Goal: Task Accomplishment & Management: Manage account settings

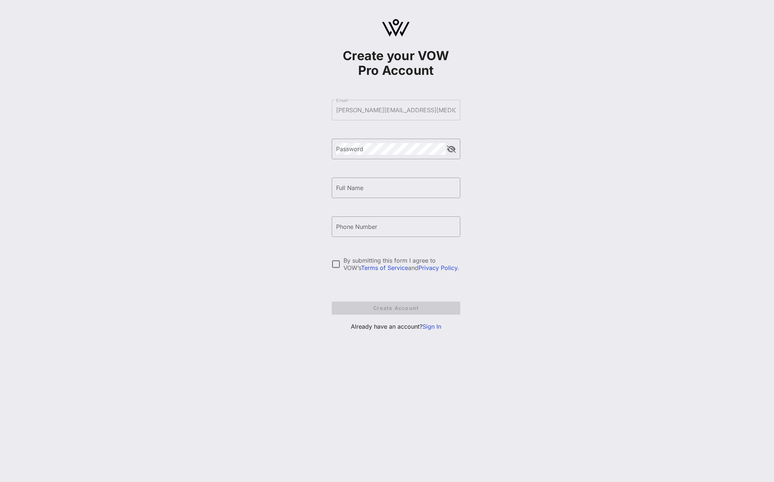
click at [435, 328] on link "Sign In" at bounding box center [431, 326] width 19 height 7
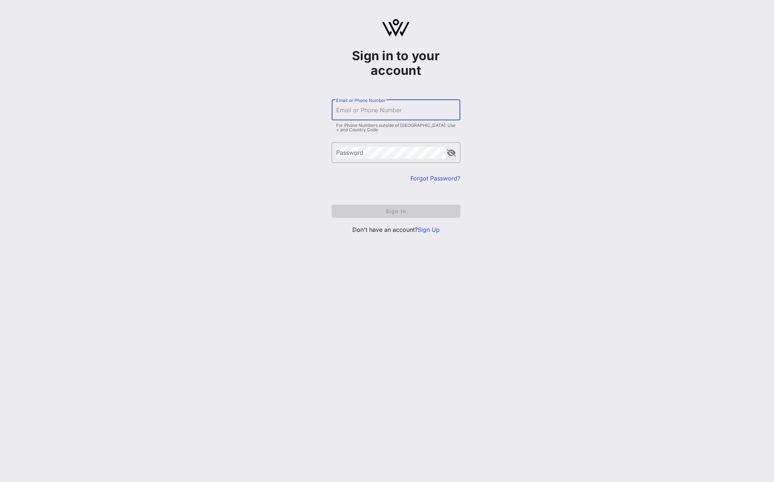
click at [368, 114] on input "Email or Phone Number" at bounding box center [396, 110] width 120 height 12
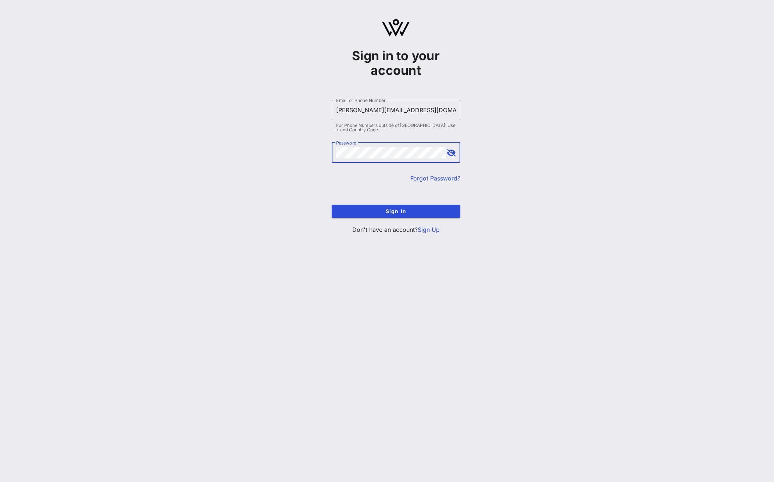
click at [451, 155] on button "append icon" at bounding box center [450, 152] width 9 height 7
click at [405, 210] on span "Sign In" at bounding box center [395, 211] width 117 height 6
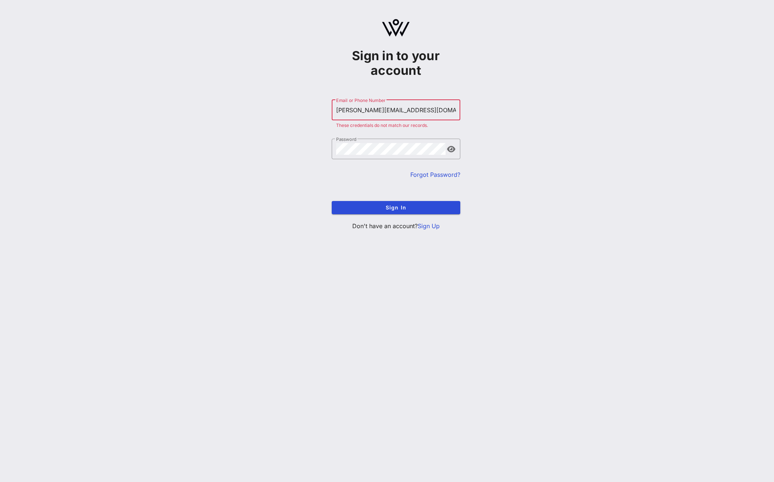
click at [386, 110] on input "angela.sailor@caner.org" at bounding box center [396, 110] width 120 height 12
type input "[PERSON_NAME][EMAIL_ADDRESS][MEDICAL_DATA][DOMAIN_NAME]"
click at [394, 207] on span "Sign In" at bounding box center [395, 208] width 117 height 6
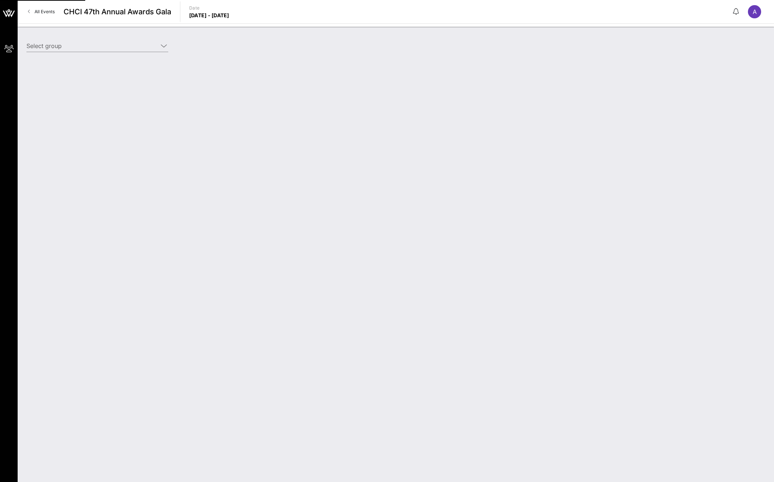
type input "American [MEDICAL_DATA] Society Action Network (American [MEDICAL_DATA] Society…"
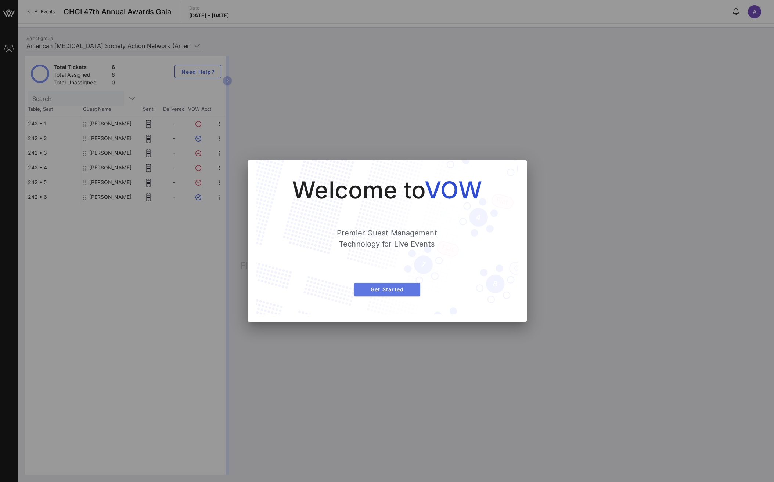
click at [381, 291] on span "Get Started" at bounding box center [387, 289] width 54 height 6
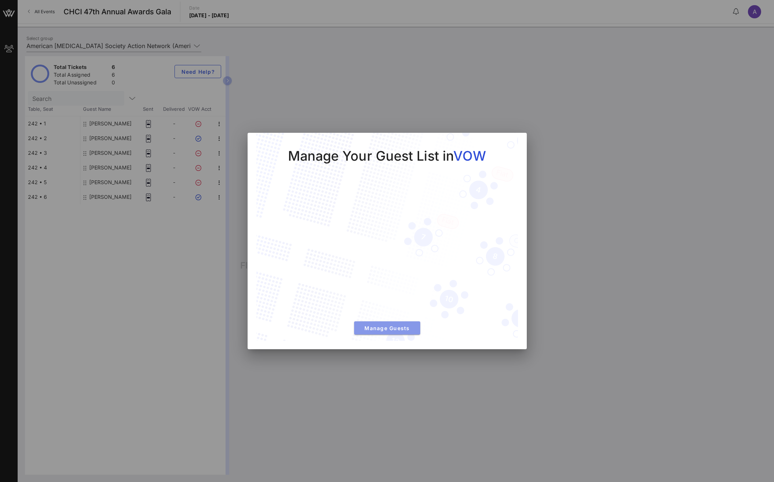
click at [402, 328] on span "Manage Guests" at bounding box center [387, 328] width 54 height 6
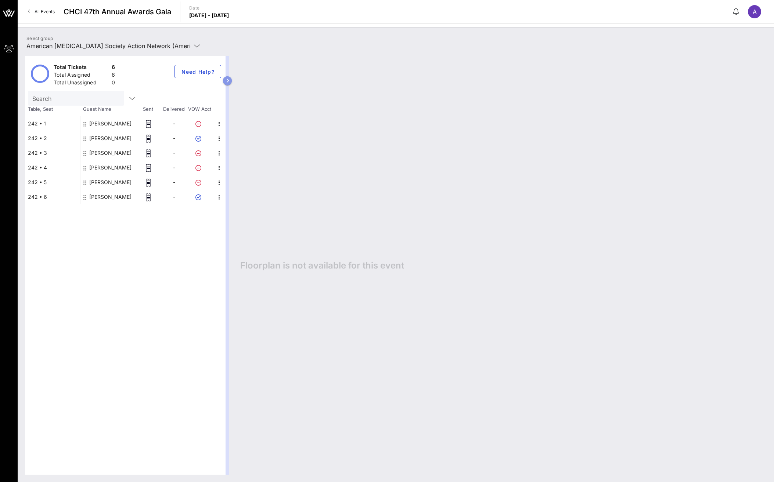
click at [227, 80] on icon "button" at bounding box center [227, 81] width 3 height 4
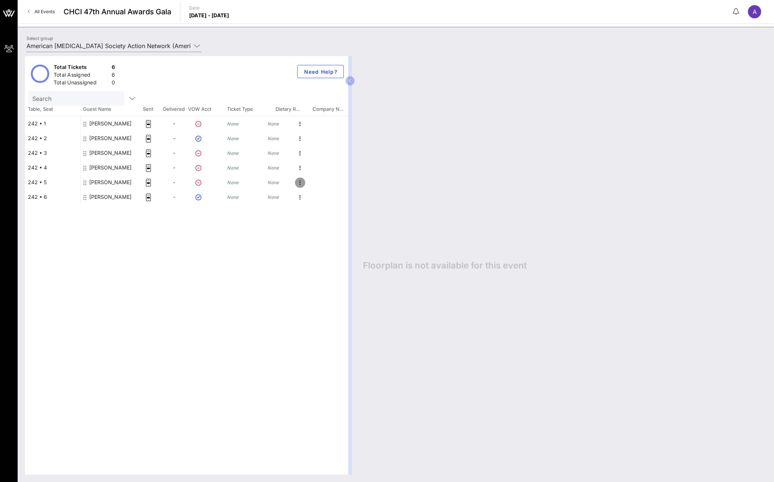
click at [299, 183] on icon "button" at bounding box center [300, 182] width 9 height 9
click at [318, 182] on div "Edit" at bounding box center [326, 185] width 31 height 6
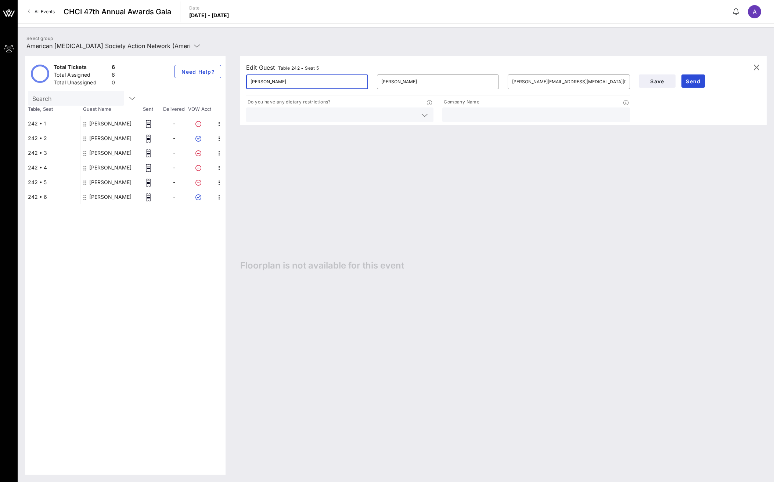
drag, startPoint x: 282, startPoint y: 84, endPoint x: 215, endPoint y: 83, distance: 66.8
click at [215, 83] on div "Total Tickets 6 Total Assigned 6 Total Unassigned 0 Need Help? Search Table, Se…" at bounding box center [395, 265] width 741 height 419
drag, startPoint x: 436, startPoint y: 82, endPoint x: 367, endPoint y: 79, distance: 69.5
click at [367, 79] on div "​ ​ Cabral-Pérez ​ priscilla.cabralperez@cancer.org" at bounding box center [438, 81] width 392 height 23
drag, startPoint x: 591, startPoint y: 79, endPoint x: 499, endPoint y: 80, distance: 92.2
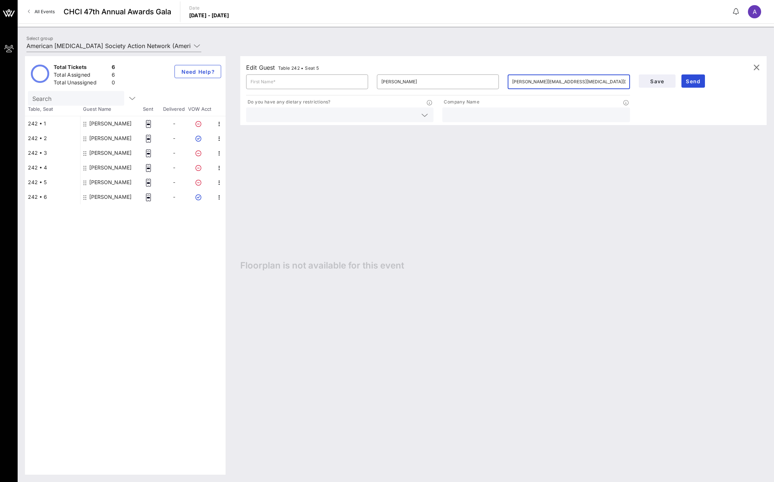
click at [499, 80] on div "​ ​ Cabral-Pérez ​ priscilla.cabralperez@cancer.org" at bounding box center [438, 81] width 392 height 23
click at [422, 203] on div "Edit Guest Table 242 • Seat 5 ​ ​ Cabral-Pérez ​ Do you have any dietary restri…" at bounding box center [499, 265] width 533 height 419
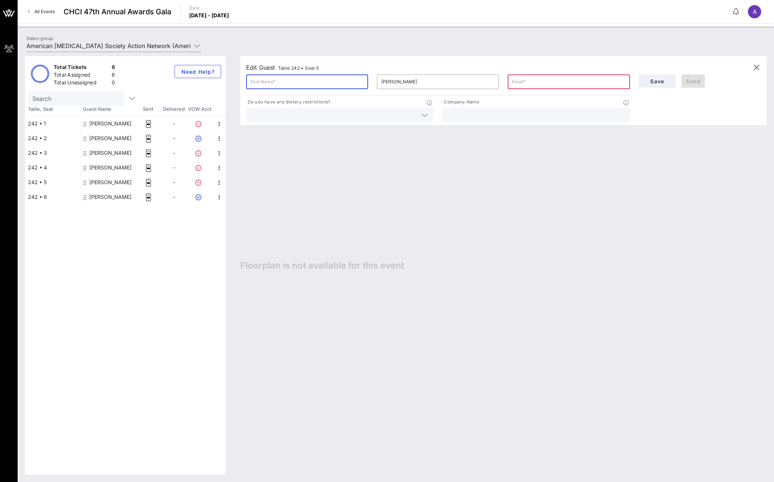
click at [264, 80] on input "text" at bounding box center [306, 82] width 113 height 12
paste input "Maria Christie"
drag, startPoint x: 302, startPoint y: 82, endPoint x: 263, endPoint y: 79, distance: 38.7
click at [263, 79] on input "Maria Christie" at bounding box center [306, 82] width 113 height 12
type input "[PERSON_NAME]"
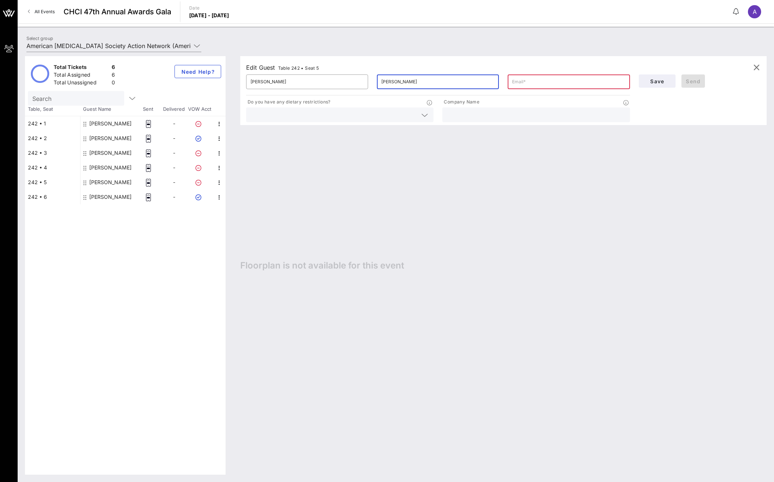
drag, startPoint x: 415, startPoint y: 83, endPoint x: 378, endPoint y: 83, distance: 37.1
click at [378, 83] on div "​ Cabral-Pérez" at bounding box center [438, 82] width 122 height 15
type input "C"
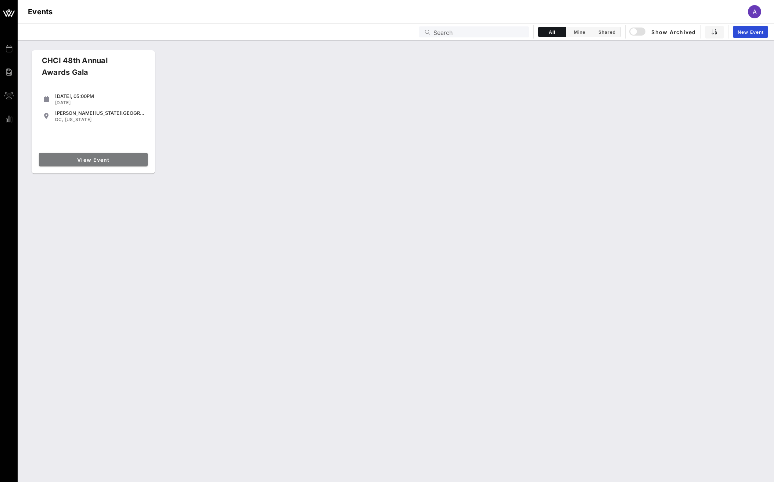
click at [93, 160] on span "View Event" at bounding box center [93, 160] width 103 height 6
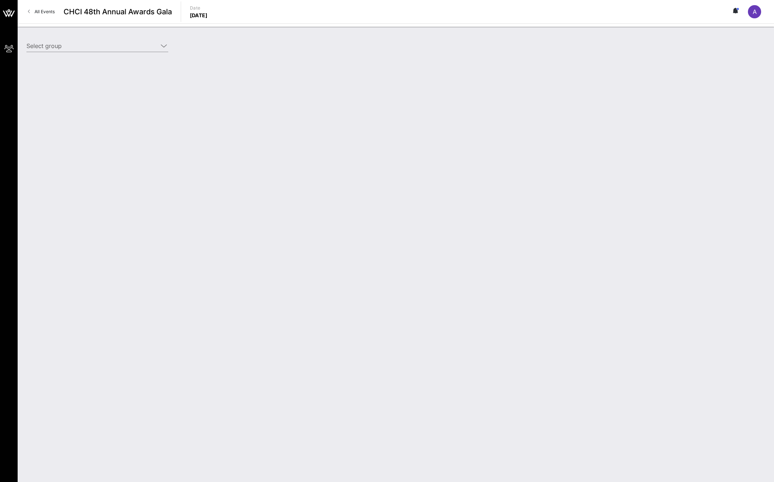
type input "American [MEDICAL_DATA] Society [MEDICAL_DATA] Action Network (American [MEDICA…"
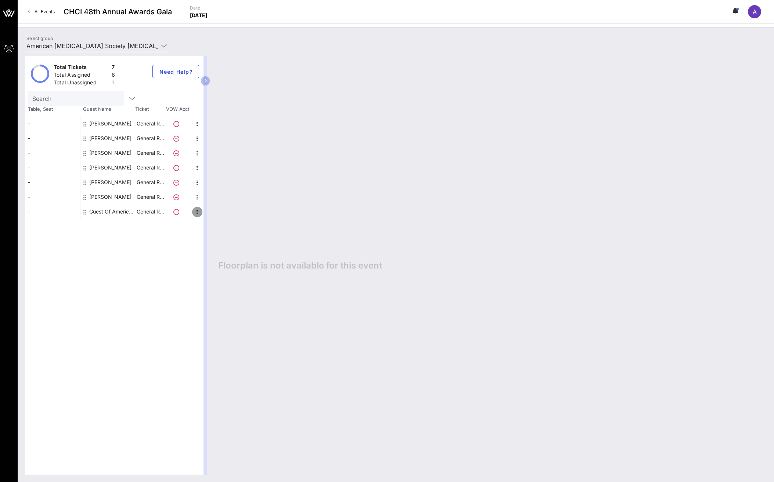
click at [195, 212] on icon "button" at bounding box center [197, 212] width 9 height 9
click at [215, 214] on div "Edit" at bounding box center [215, 214] width 15 height 6
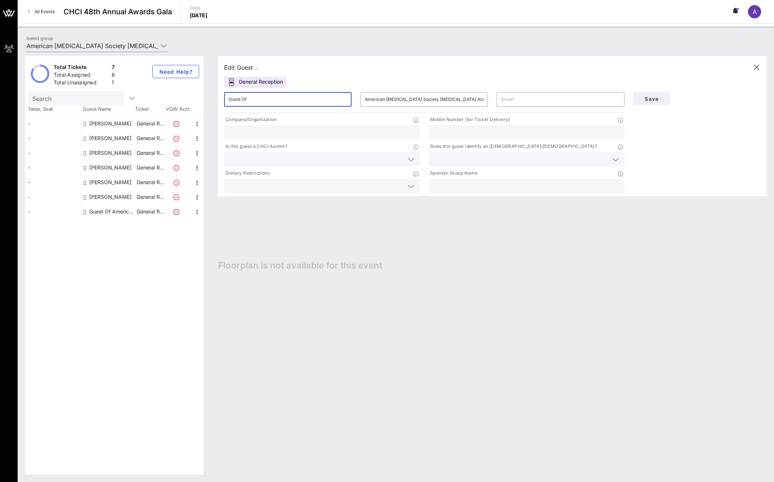
drag, startPoint x: 267, startPoint y: 99, endPoint x: 226, endPoint y: 99, distance: 40.8
click at [226, 99] on div "​ Guest Of" at bounding box center [287, 99] width 127 height 15
click at [244, 102] on input "text" at bounding box center [287, 100] width 119 height 12
paste input "[PERSON_NAME] <[EMAIL_ADDRESS][DOMAIN_NAME]>"
drag, startPoint x: 315, startPoint y: 99, endPoint x: 260, endPoint y: 99, distance: 55.4
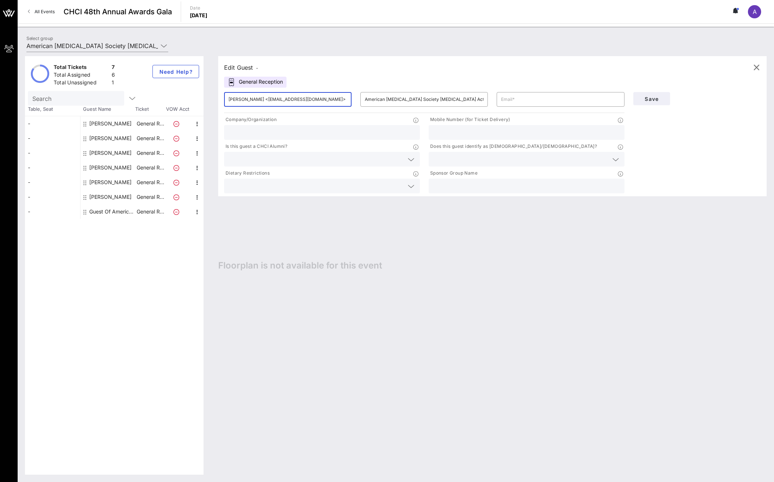
click at [260, 99] on input "[PERSON_NAME] <[EMAIL_ADDRESS][DOMAIN_NAME]>" at bounding box center [287, 100] width 119 height 12
type input "[PERSON_NAME]"
click at [517, 100] on input "text" at bounding box center [560, 100] width 119 height 12
paste input "<JBuenaga@eigpr.com>"
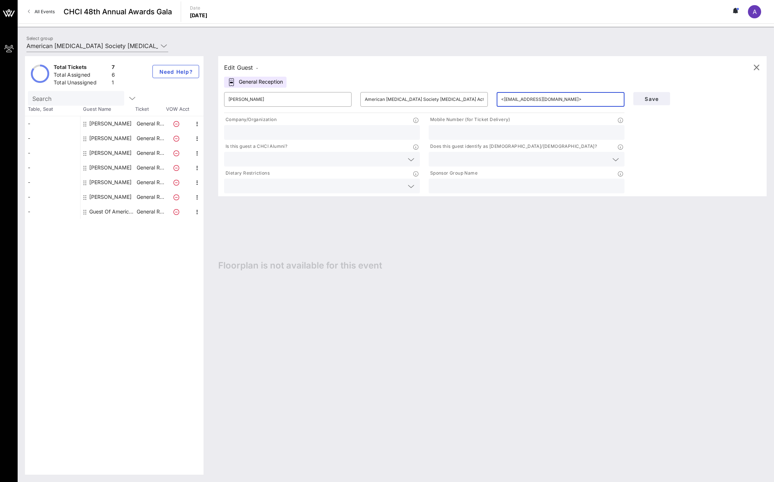
drag, startPoint x: 504, startPoint y: 98, endPoint x: 498, endPoint y: 99, distance: 5.9
click at [498, 99] on div "​ <JBuenaga@eigpr.com>" at bounding box center [559, 99] width 127 height 15
click at [552, 99] on input "JBuenaga@eigpr.com>" at bounding box center [560, 100] width 119 height 12
type input "[EMAIL_ADDRESS][DOMAIN_NAME]"
click at [305, 102] on input "[PERSON_NAME]" at bounding box center [287, 100] width 119 height 12
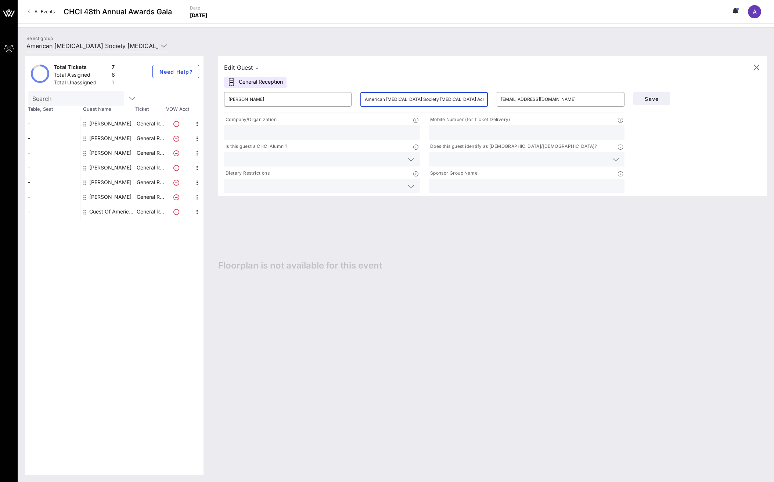
drag, startPoint x: 473, startPoint y: 101, endPoint x: 420, endPoint y: 102, distance: 52.9
click at [420, 102] on input "American [MEDICAL_DATA] Society [MEDICAL_DATA] Action Network" at bounding box center [424, 100] width 119 height 12
type input "American [MEDICAL_DATA] Society"
drag, startPoint x: 428, startPoint y: 100, endPoint x: 365, endPoint y: 99, distance: 63.2
click at [363, 100] on div "​ American Cancer Society" at bounding box center [423, 99] width 127 height 15
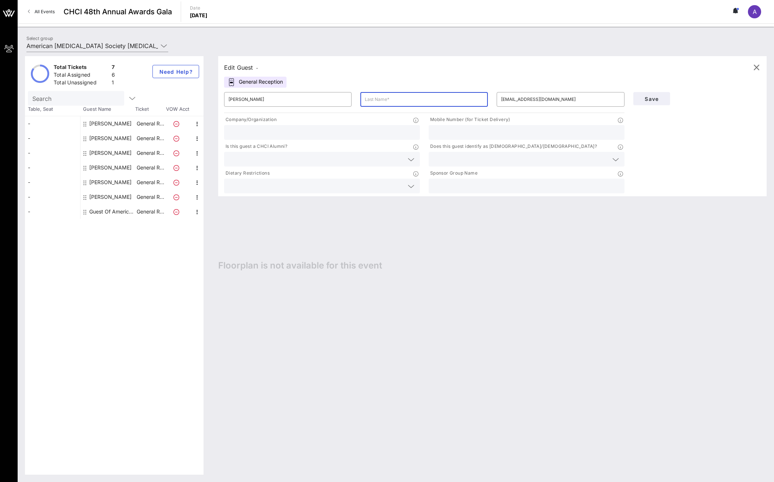
click at [250, 130] on input "text" at bounding box center [321, 133] width 187 height 10
paste input "American [MEDICAL_DATA] Society"
type input "American [MEDICAL_DATA] Society"
click at [268, 101] on input "[PERSON_NAME]" at bounding box center [287, 100] width 119 height 12
drag, startPoint x: 266, startPoint y: 99, endPoint x: 240, endPoint y: 101, distance: 25.8
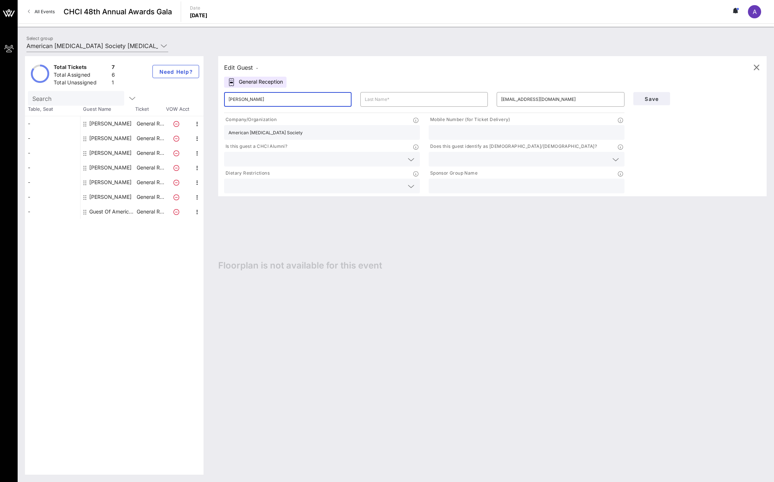
click at [240, 101] on input "[PERSON_NAME]" at bounding box center [287, 100] width 119 height 12
type input "[PERSON_NAME]"
click at [373, 98] on input "text" at bounding box center [424, 100] width 119 height 12
paste input "Buenaga"
type input "Buenaga"
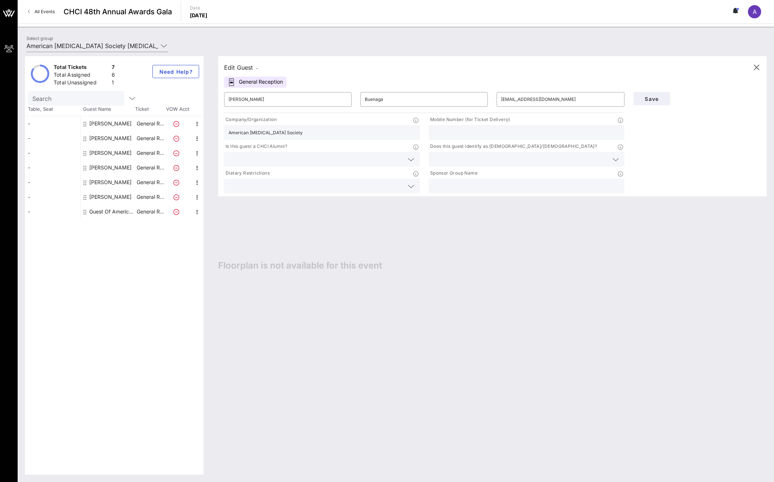
click at [320, 115] on div "Company/Organization American Cancer Society" at bounding box center [322, 128] width 205 height 27
click at [453, 131] on input "text" at bounding box center [526, 133] width 187 height 10
click at [408, 252] on div "Edit Guest - General Reception ​ Jose ​ Buenaga ​ JBuenaga@eigpr.com Company/Or…" at bounding box center [489, 265] width 556 height 419
click at [618, 159] on icon at bounding box center [615, 159] width 7 height 9
click at [466, 163] on div "Yes" at bounding box center [526, 162] width 196 height 15
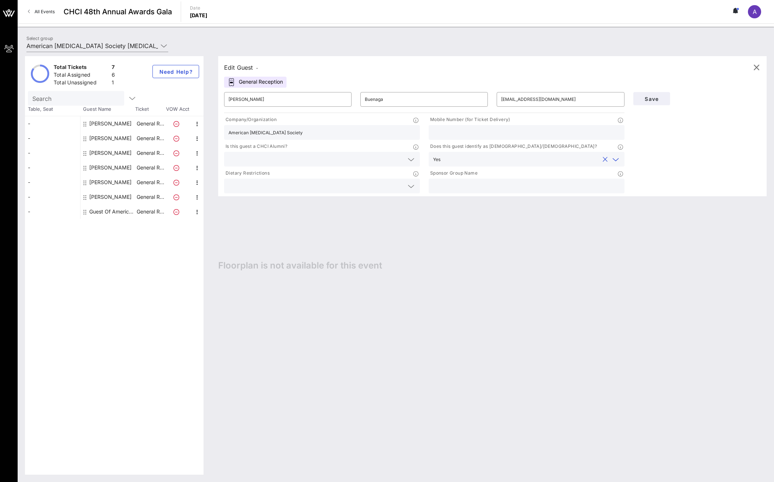
click at [408, 160] on icon at bounding box center [411, 159] width 7 height 9
click at [302, 181] on div "No" at bounding box center [322, 177] width 196 height 15
click at [492, 187] on input "text" at bounding box center [526, 186] width 187 height 10
drag, startPoint x: 289, startPoint y: 132, endPoint x: 226, endPoint y: 131, distance: 62.8
click at [226, 131] on div "American [MEDICAL_DATA] Society" at bounding box center [322, 132] width 196 height 15
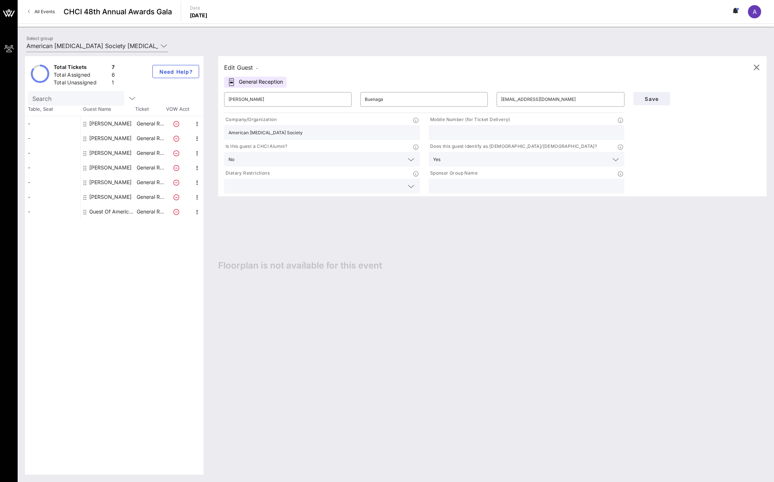
click at [299, 129] on input "American [MEDICAL_DATA] Society" at bounding box center [321, 133] width 187 height 10
click at [451, 183] on input "text" at bounding box center [526, 186] width 187 height 10
type input "American [MEDICAL_DATA] Society [MEDICAL_DATA] Action Network"
click at [468, 231] on div "Edit Guest - General Reception ​ Jose ​ Buenaga ​ JBuenaga@eigpr.com Company/Or…" at bounding box center [489, 265] width 556 height 419
click at [463, 132] on input "text" at bounding box center [526, 133] width 187 height 10
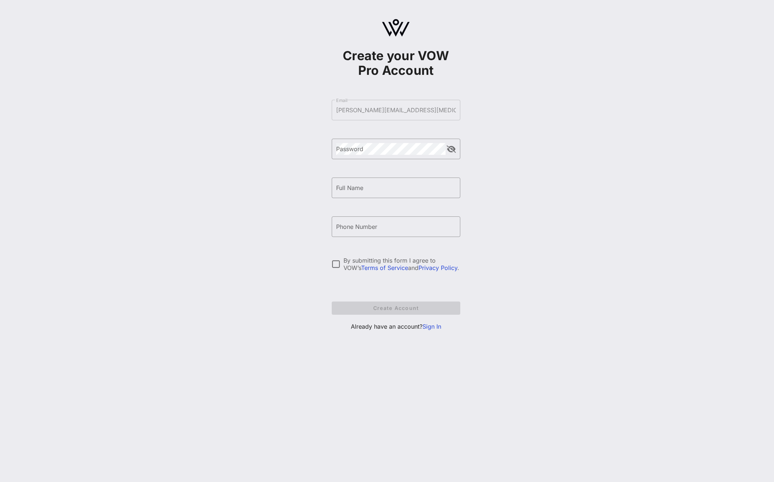
click at [439, 325] on link "Sign In" at bounding box center [431, 326] width 19 height 7
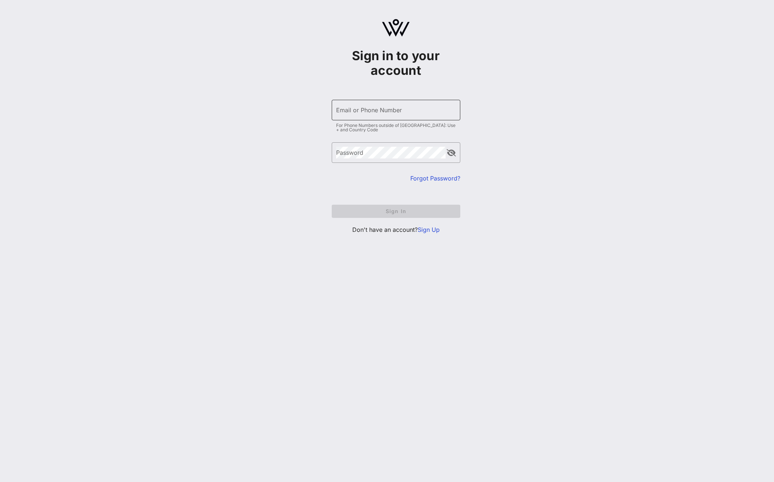
click at [388, 110] on input "Email or Phone Number" at bounding box center [396, 110] width 120 height 12
type input "[PERSON_NAME][EMAIL_ADDRESS][MEDICAL_DATA][DOMAIN_NAME]"
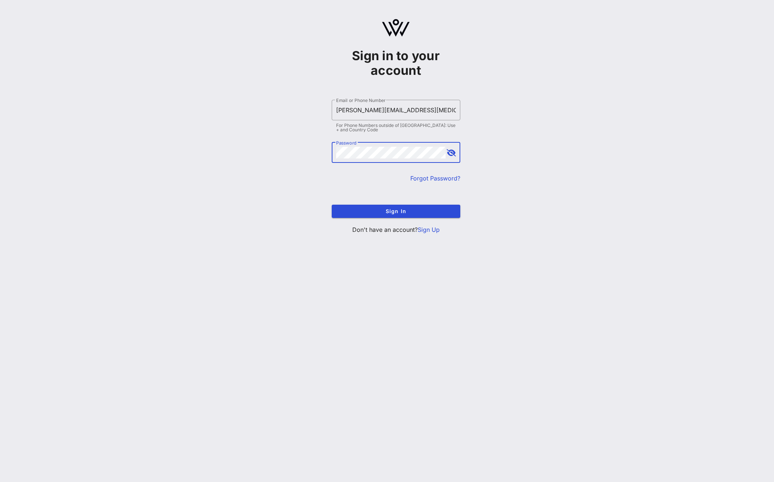
click at [452, 151] on button "append icon" at bounding box center [450, 152] width 9 height 7
click at [390, 210] on span "Sign In" at bounding box center [395, 211] width 117 height 6
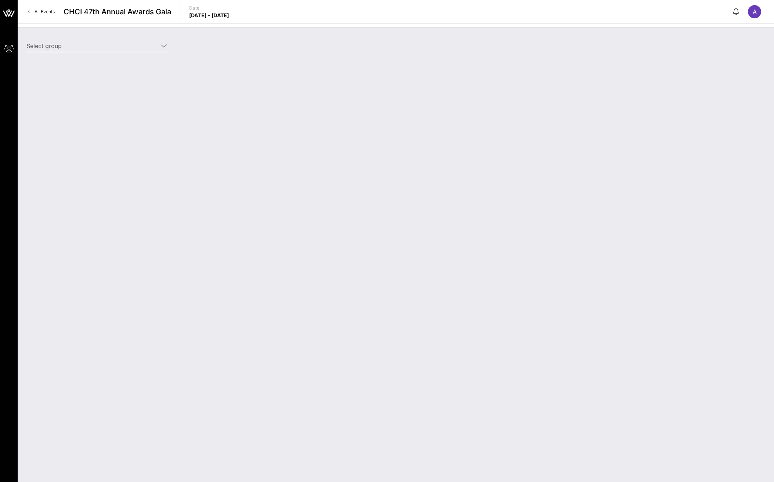
type input "American [MEDICAL_DATA] Society Action Network (American [MEDICAL_DATA] Society…"
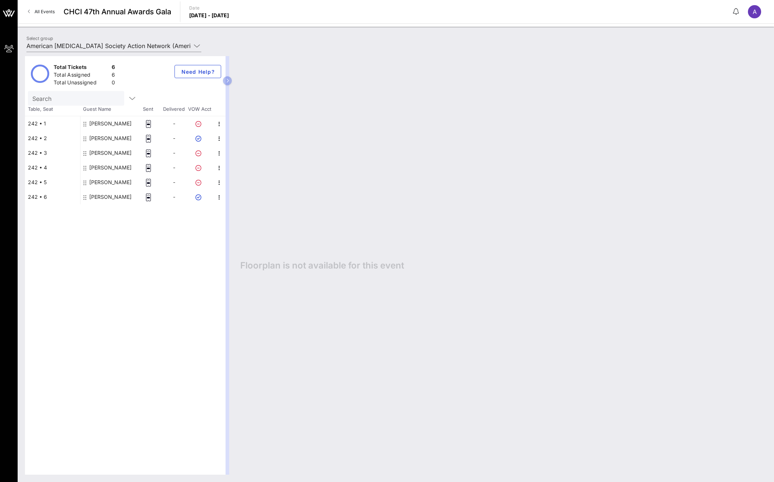
click at [219, 15] on p "[DATE] - [DATE]" at bounding box center [209, 15] width 40 height 7
click at [307, 60] on div "Floorplan is not available for this event" at bounding box center [499, 265] width 533 height 419
click at [304, 96] on div "Floorplan is not available for this event" at bounding box center [499, 265] width 533 height 419
click at [229, 79] on button "button" at bounding box center [227, 80] width 9 height 9
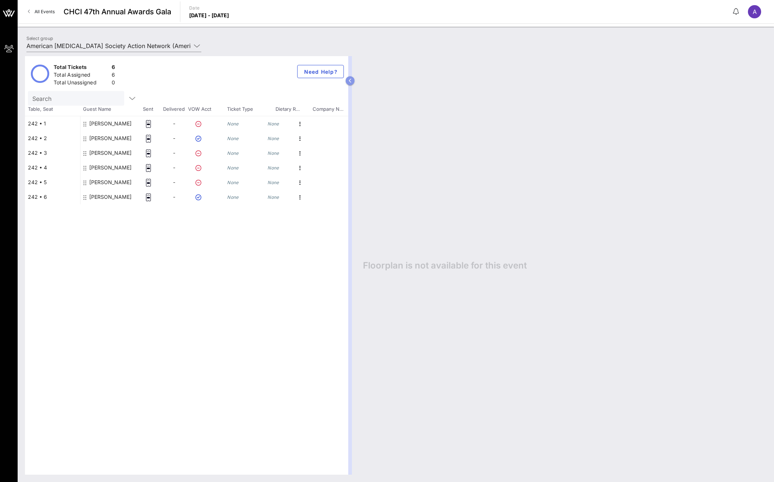
click at [352, 79] on button "button" at bounding box center [350, 80] width 9 height 9
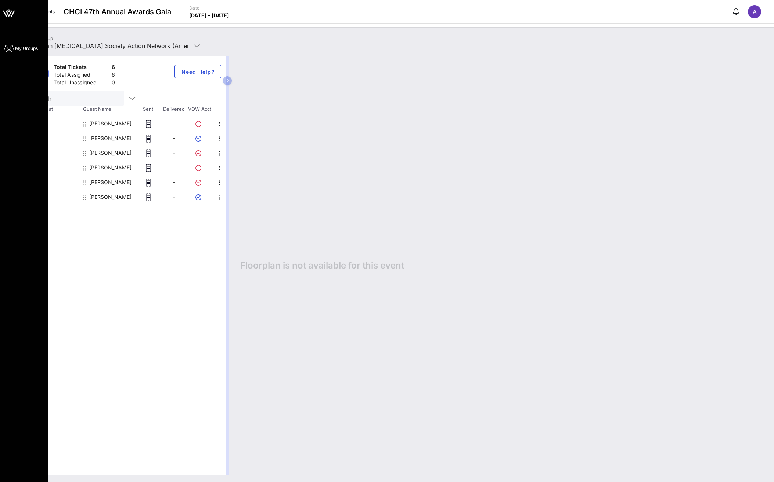
click at [10, 48] on icon at bounding box center [8, 48] width 9 height 1
click at [13, 14] on icon at bounding box center [13, 14] width 4 height 6
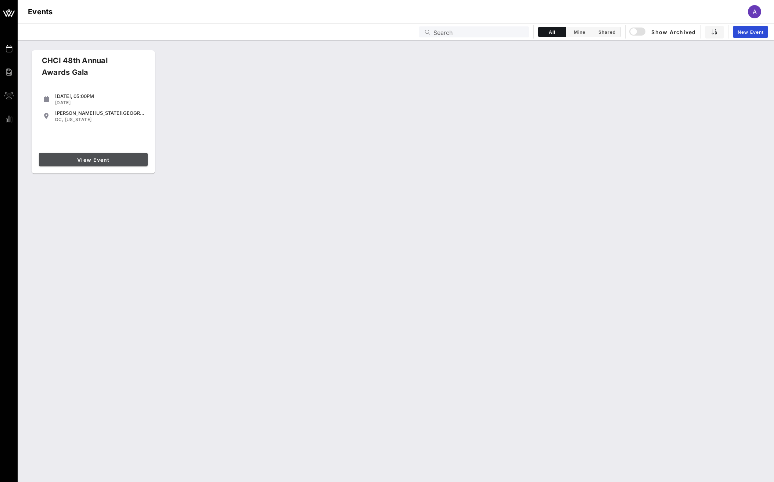
click at [92, 160] on span "View Event" at bounding box center [93, 160] width 103 height 6
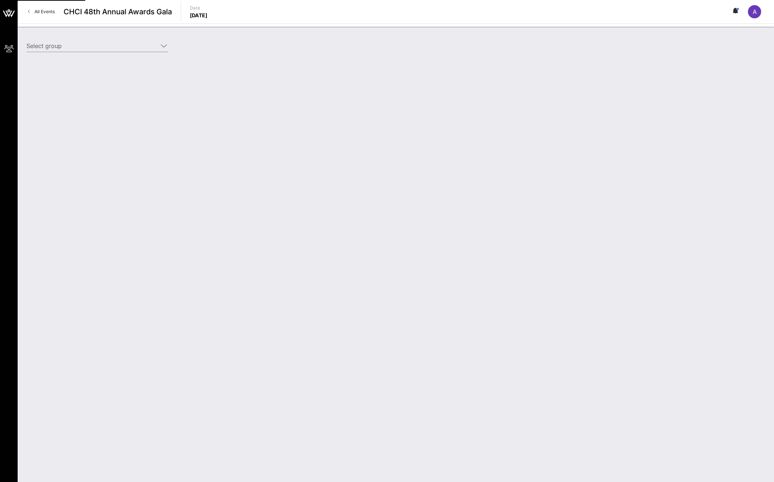
type input "American [MEDICAL_DATA] Society [MEDICAL_DATA] Action Network (American [MEDICA…"
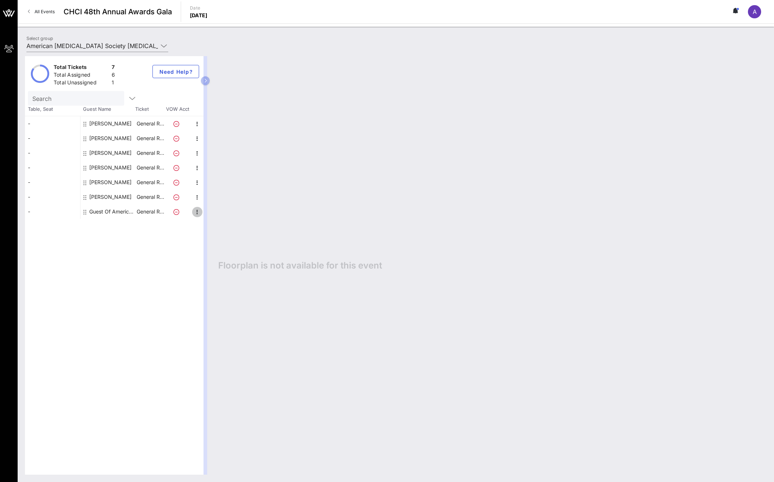
click at [195, 210] on icon "button" at bounding box center [197, 212] width 9 height 9
click at [217, 213] on div "Edit" at bounding box center [215, 214] width 15 height 6
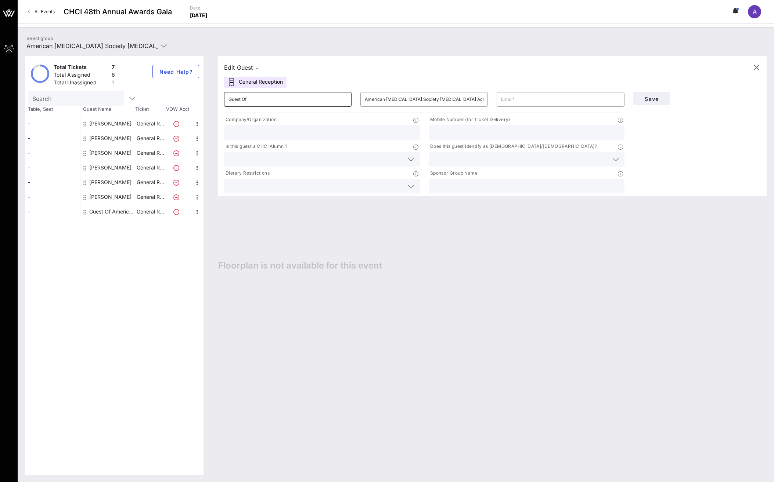
click at [244, 98] on input "Guest Of" at bounding box center [287, 100] width 119 height 12
paste input "[PERSON_NAME] <[EMAIL_ADDRESS][DOMAIN_NAME]>"
click at [330, 100] on input "Guest OJose Buenaga <[EMAIL_ADDRESS][DOMAIN_NAME]>f" at bounding box center [287, 100] width 119 height 12
drag, startPoint x: 244, startPoint y: 99, endPoint x: 223, endPoint y: 99, distance: 21.3
click at [223, 99] on div "​ Guest OJose Buenaga <[EMAIL_ADDRESS][DOMAIN_NAME]>f" at bounding box center [288, 99] width 136 height 23
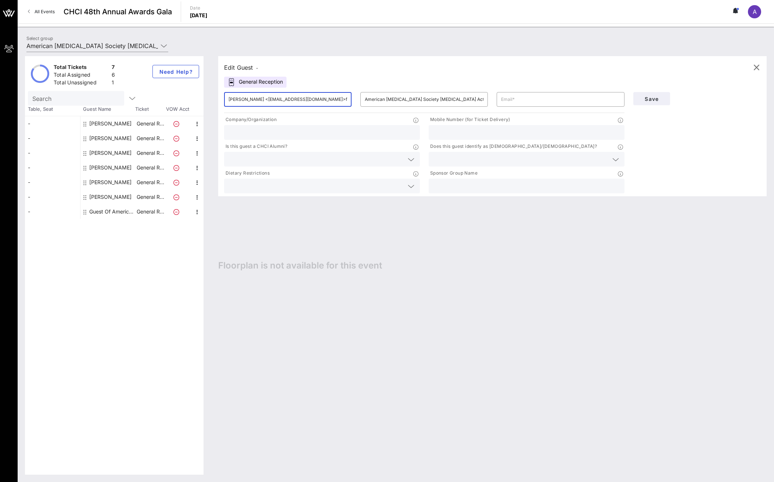
drag, startPoint x: 328, startPoint y: 99, endPoint x: 238, endPoint y: 101, distance: 89.6
click at [238, 101] on input "[PERSON_NAME] <[EMAIL_ADDRESS][DOMAIN_NAME]>f" at bounding box center [287, 100] width 119 height 12
type input "[PERSON_NAME]"
click at [363, 101] on div "​ American [MEDICAL_DATA] Society [MEDICAL_DATA] Action Network" at bounding box center [423, 99] width 127 height 15
drag, startPoint x: 363, startPoint y: 101, endPoint x: 388, endPoint y: 97, distance: 25.7
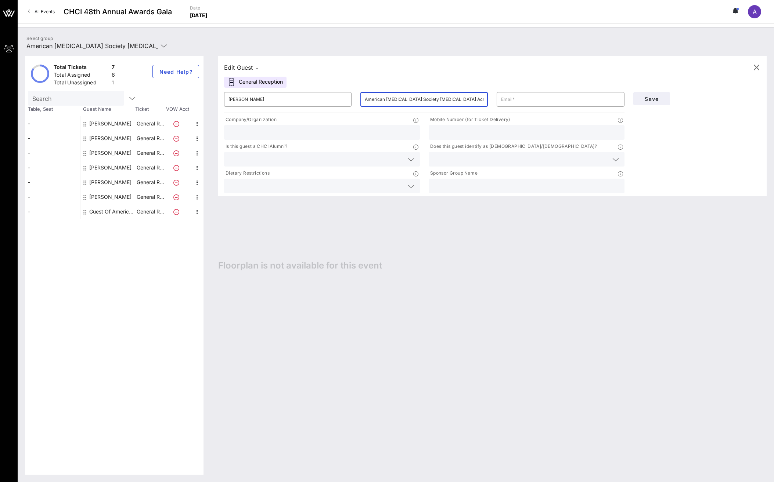
click at [388, 97] on input "American [MEDICAL_DATA] Society [MEDICAL_DATA] Action Network" at bounding box center [424, 100] width 119 height 12
drag, startPoint x: 470, startPoint y: 100, endPoint x: 356, endPoint y: 104, distance: 114.3
click at [356, 104] on div "​ American [MEDICAL_DATA] Society [MEDICAL_DATA] Action Network" at bounding box center [424, 99] width 136 height 23
paste input "Buenaga <[EMAIL_ADDRESS][DOMAIN_NAME]>f"
drag, startPoint x: 443, startPoint y: 98, endPoint x: 386, endPoint y: 98, distance: 57.3
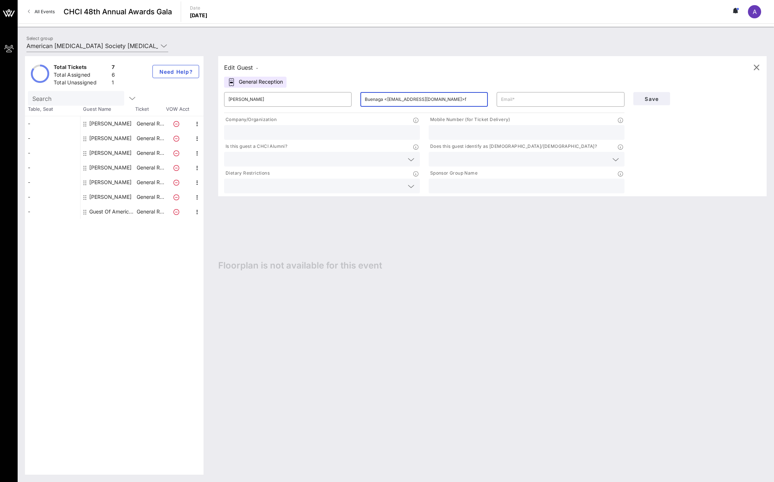
click at [386, 98] on input "Buenaga <[EMAIL_ADDRESS][DOMAIN_NAME]>f" at bounding box center [424, 100] width 119 height 12
type input "Buenaga"
click at [520, 100] on input "text" at bounding box center [560, 100] width 119 height 12
paste input "<[EMAIL_ADDRESS][DOMAIN_NAME]>f"
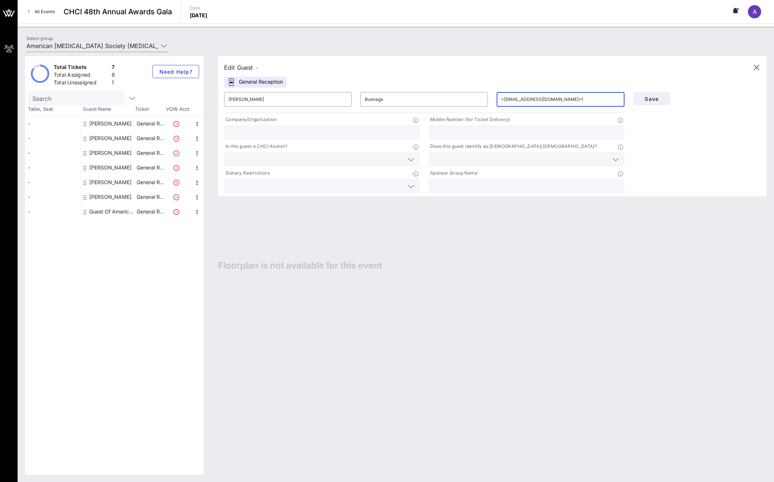
drag, startPoint x: 505, startPoint y: 100, endPoint x: 494, endPoint y: 100, distance: 10.6
click at [494, 100] on div "​ <[EMAIL_ADDRESS][DOMAIN_NAME]>f" at bounding box center [560, 99] width 136 height 23
drag, startPoint x: 555, startPoint y: 100, endPoint x: 548, endPoint y: 98, distance: 7.4
click at [548, 98] on input "[EMAIL_ADDRESS][DOMAIN_NAME]>f" at bounding box center [560, 100] width 119 height 12
type input "[EMAIL_ADDRESS][DOMAIN_NAME]"
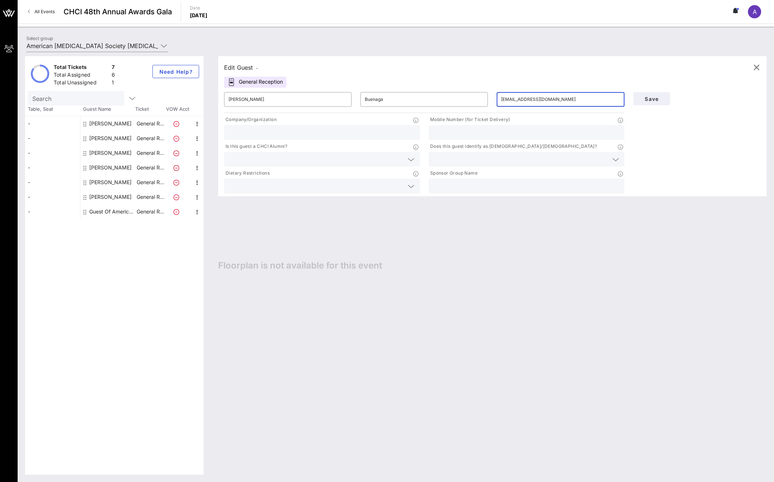
type input "American [MEDICAL_DATA] Society [MEDICAL_DATA]"
type input "7033147119"
click at [451, 160] on input "text" at bounding box center [520, 160] width 175 height 10
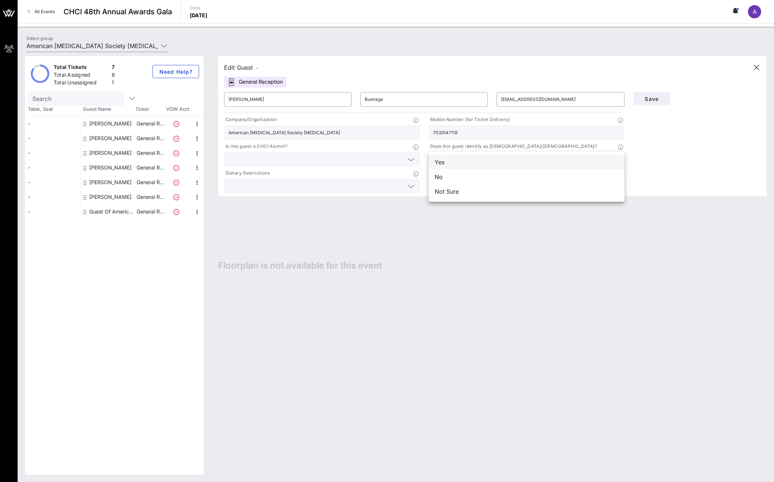
click at [441, 163] on div "Yes" at bounding box center [526, 162] width 196 height 15
click at [410, 158] on icon at bounding box center [411, 159] width 7 height 9
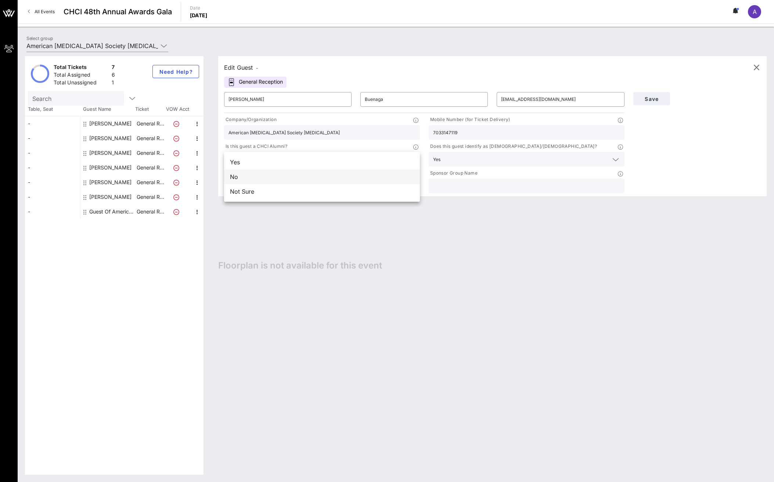
click at [337, 179] on div "No" at bounding box center [322, 177] width 196 height 15
click at [546, 186] on input "text" at bounding box center [526, 186] width 187 height 10
type input "American [MEDICAL_DATA] Society [MEDICAL_DATA] Action Network"
drag, startPoint x: 466, startPoint y: 130, endPoint x: 420, endPoint y: 135, distance: 45.7
click at [420, 135] on div "Company/Organization American [MEDICAL_DATA] Society [MEDICAL_DATA] Mobile Numb…" at bounding box center [424, 155] width 409 height 80
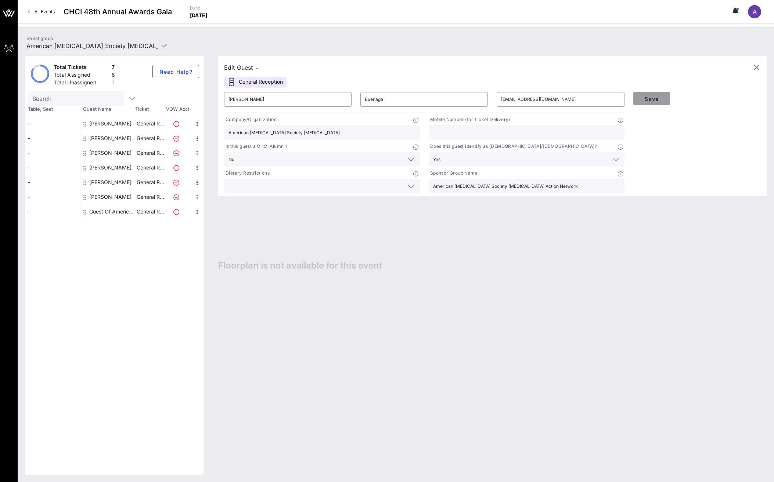
click at [652, 96] on span "Save" at bounding box center [651, 99] width 25 height 6
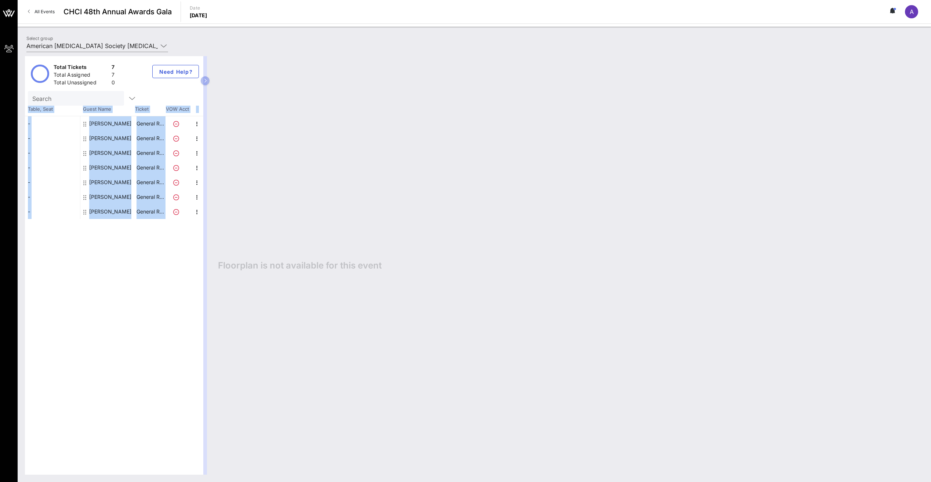
drag, startPoint x: 135, startPoint y: 96, endPoint x: 191, endPoint y: 215, distance: 131.7
click at [191, 215] on div "Total Tickets 7 Total Assigned 7 Total Unassigned 0 Need Help? Search Table, Se…" at bounding box center [114, 265] width 178 height 419
drag, startPoint x: 191, startPoint y: 215, endPoint x: 153, endPoint y: 215, distance: 37.8
copy div "Table, Seat Guest Name Ticket VOW Acct - - - - - - - [PERSON_NAME] General R… […"
click at [234, 52] on div "Total Tickets 7 Total Assigned 7 Total Unassigned 0 Need Help? Search Table, Se…" at bounding box center [475, 266] width 914 height 434
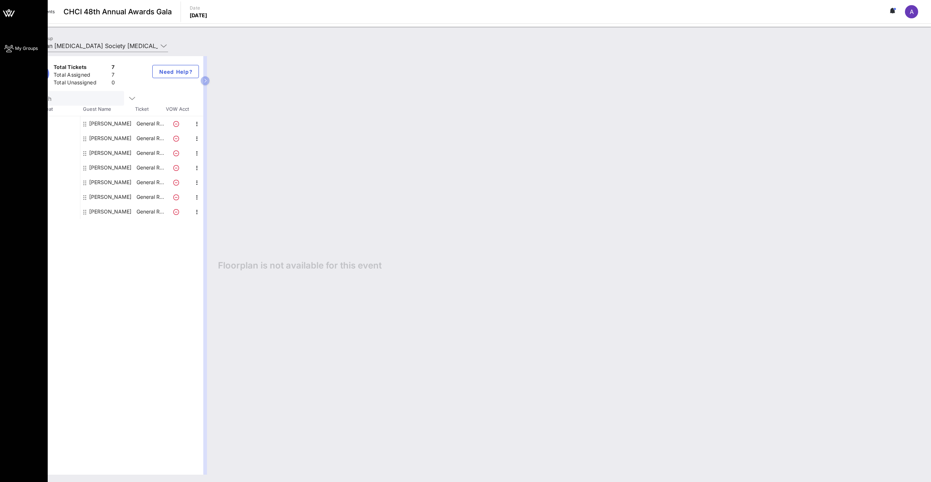
click at [10, 11] on icon at bounding box center [8, 11] width 3 height 3
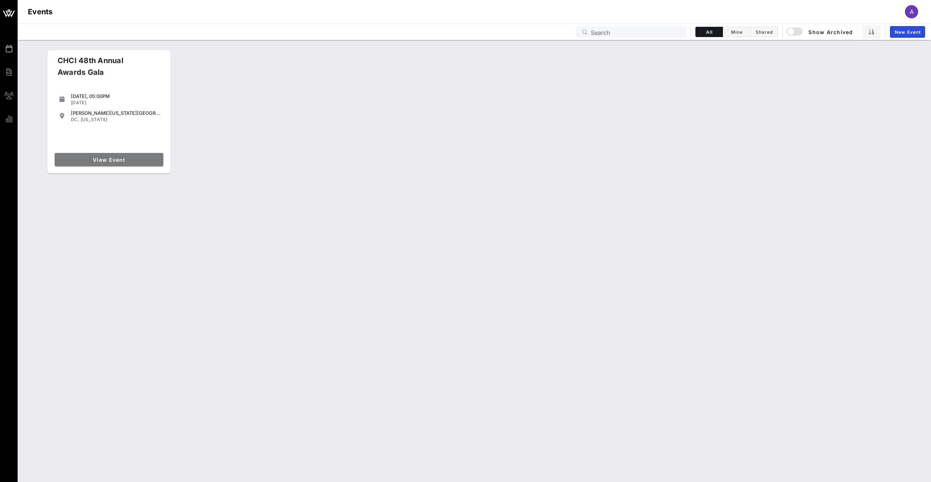
click at [112, 158] on span "View Event" at bounding box center [109, 160] width 103 height 6
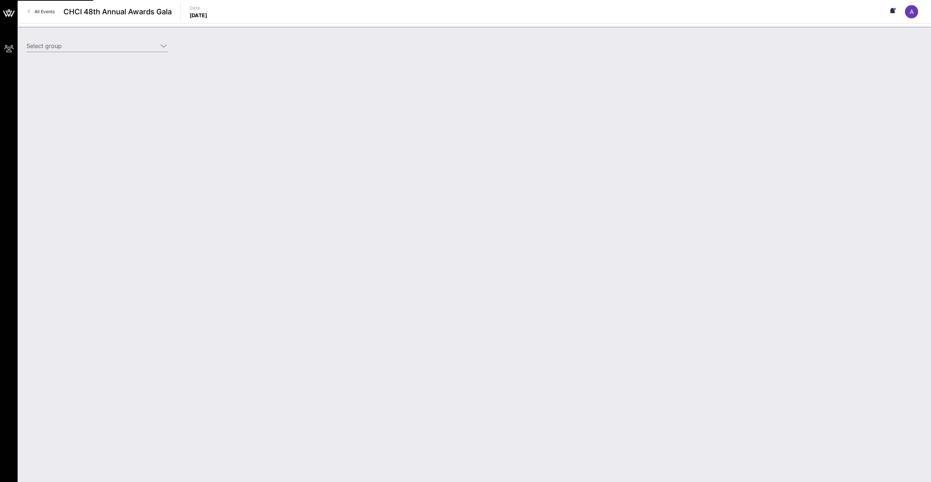
type input "American [MEDICAL_DATA] Society [MEDICAL_DATA] Action Network (American [MEDICA…"
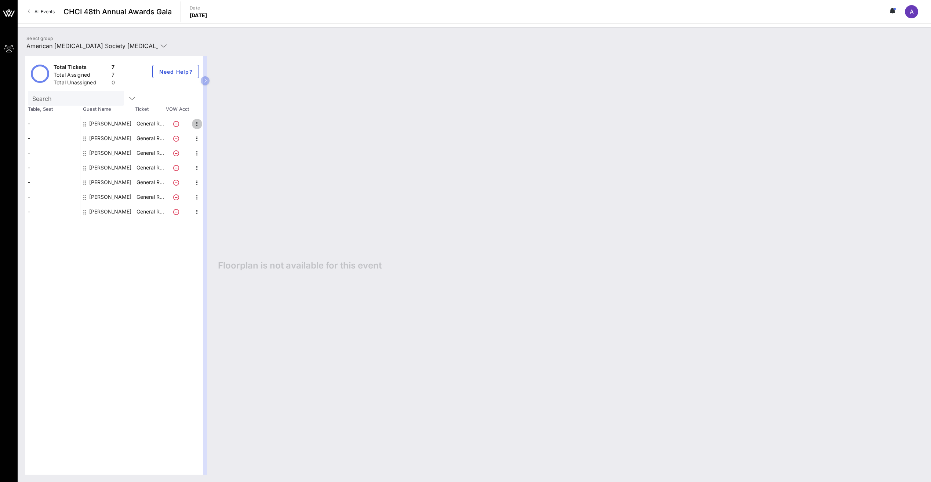
click at [198, 123] on icon "button" at bounding box center [197, 124] width 9 height 9
click at [211, 127] on div "Edit" at bounding box center [215, 126] width 15 height 6
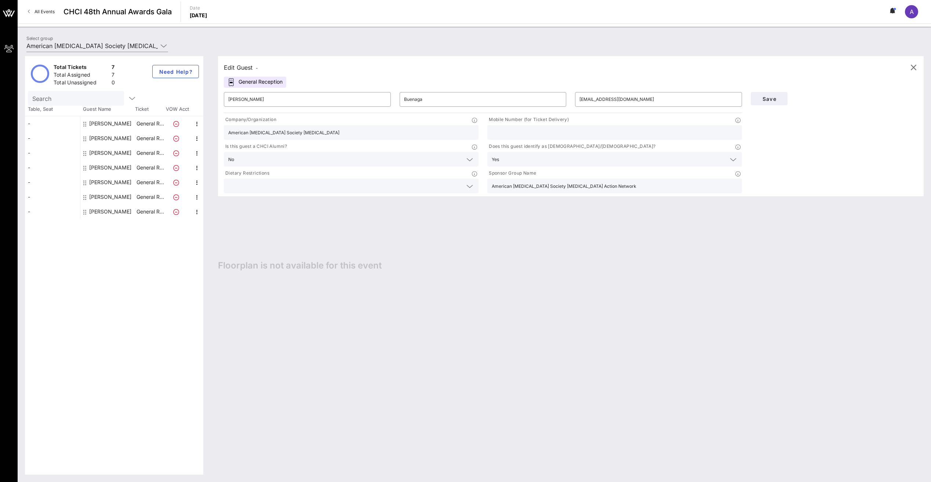
click at [507, 131] on input "text" at bounding box center [615, 133] width 246 height 10
paste input "[PHONE_NUMBER]"
type input "[PHONE_NUMBER]"
click at [771, 97] on span "Save" at bounding box center [769, 99] width 25 height 6
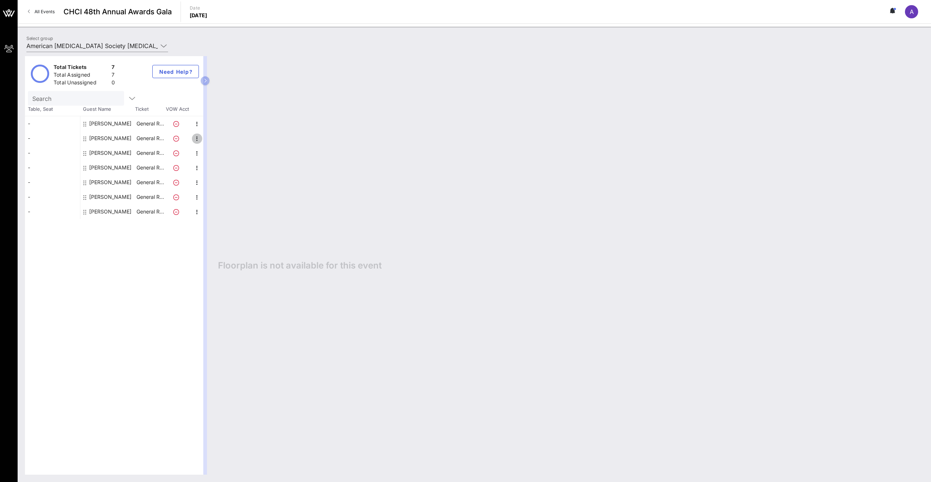
click at [196, 137] on icon "button" at bounding box center [197, 138] width 9 height 9
click at [211, 141] on div "Edit" at bounding box center [215, 141] width 15 height 6
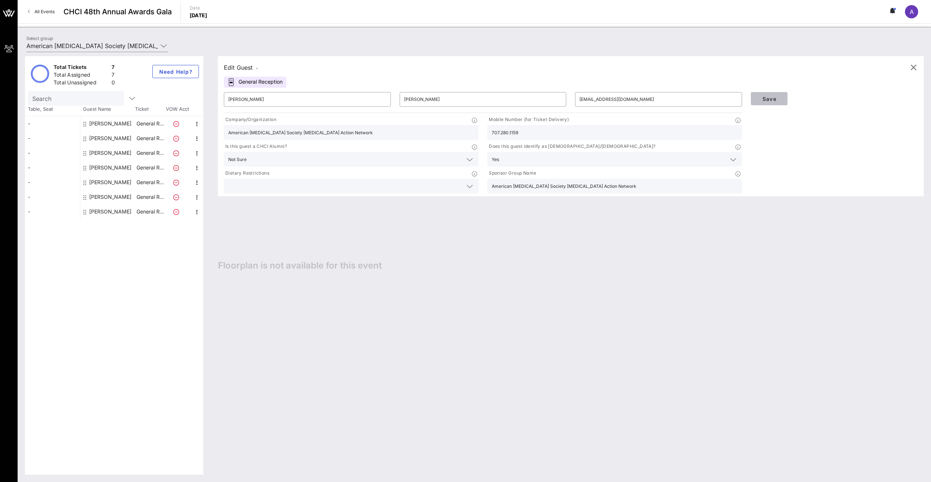
click at [770, 100] on span "Save" at bounding box center [769, 99] width 25 height 6
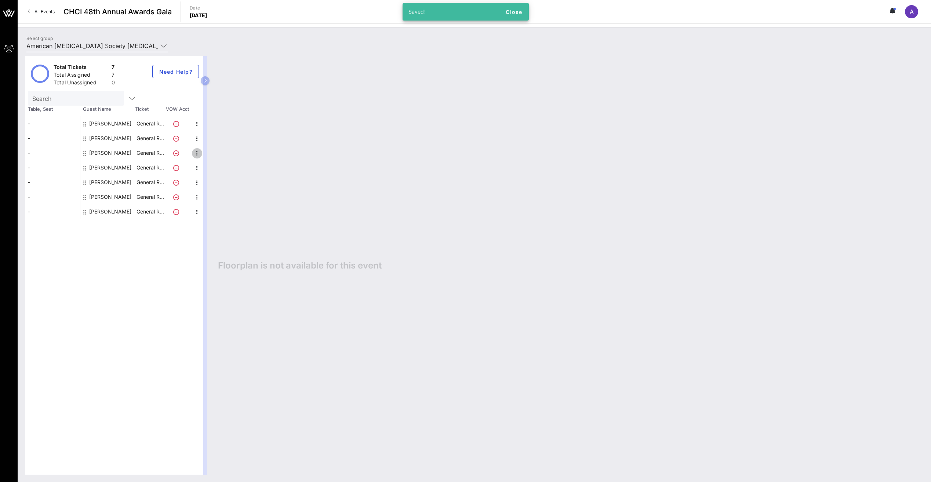
click at [196, 153] on icon "button" at bounding box center [197, 153] width 9 height 9
click at [211, 158] on div "Edit" at bounding box center [215, 156] width 15 height 6
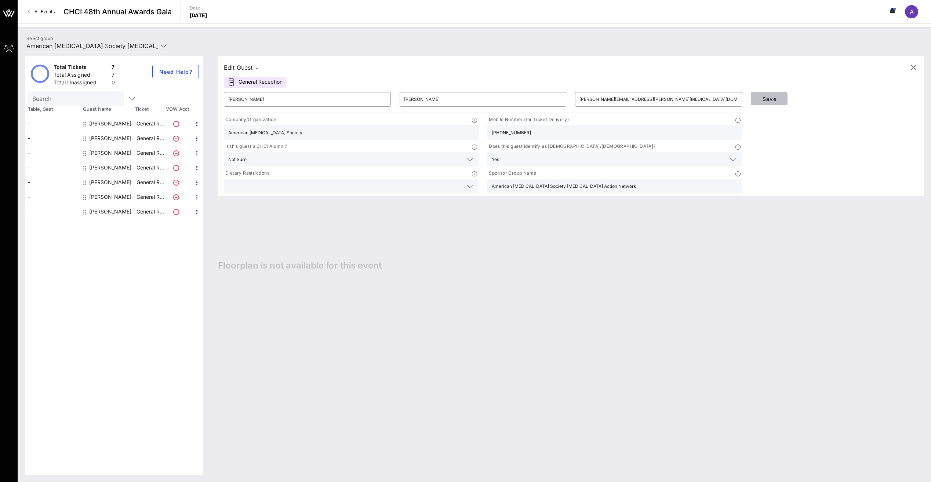
click at [773, 99] on span "Save" at bounding box center [769, 99] width 25 height 6
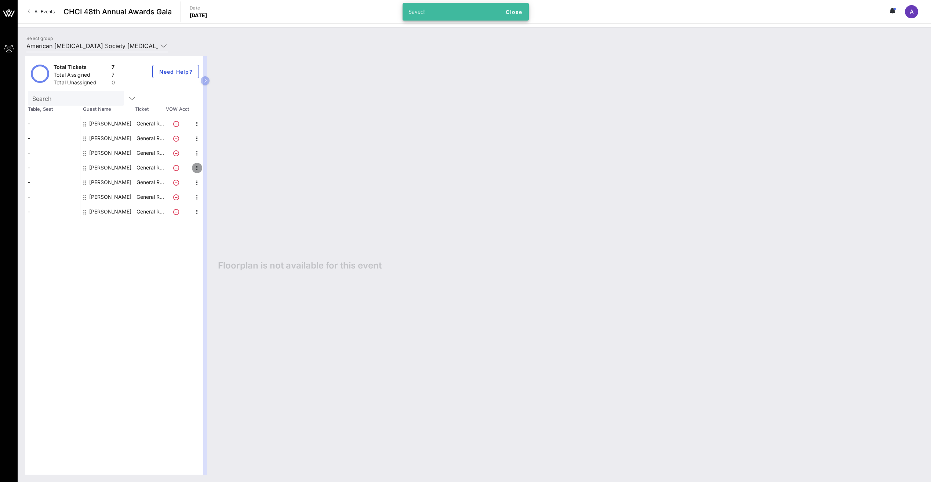
click at [195, 167] on icon "button" at bounding box center [197, 168] width 9 height 9
click at [217, 170] on div "Edit" at bounding box center [215, 170] width 15 height 6
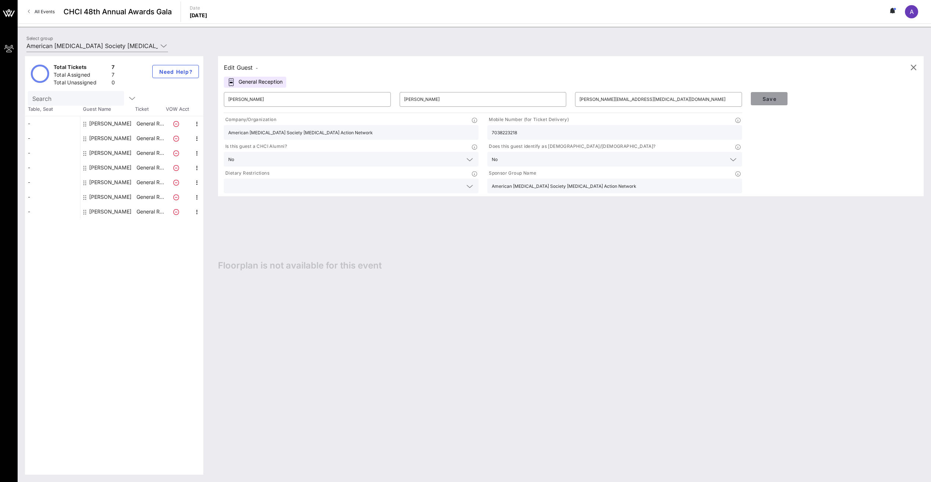
click at [773, 98] on span "Save" at bounding box center [769, 99] width 25 height 6
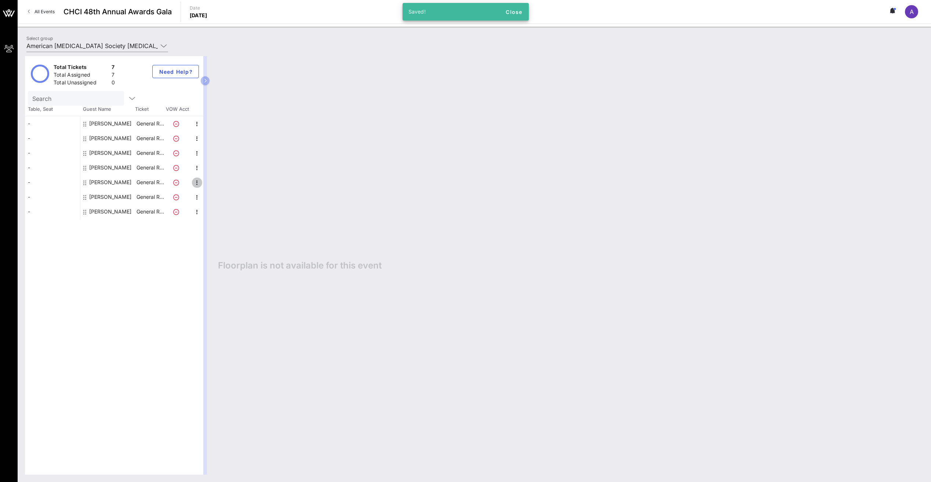
click at [196, 181] on icon "button" at bounding box center [197, 182] width 9 height 9
click at [197, 166] on icon "button" at bounding box center [197, 168] width 9 height 9
click at [214, 171] on div "Edit" at bounding box center [215, 170] width 15 height 6
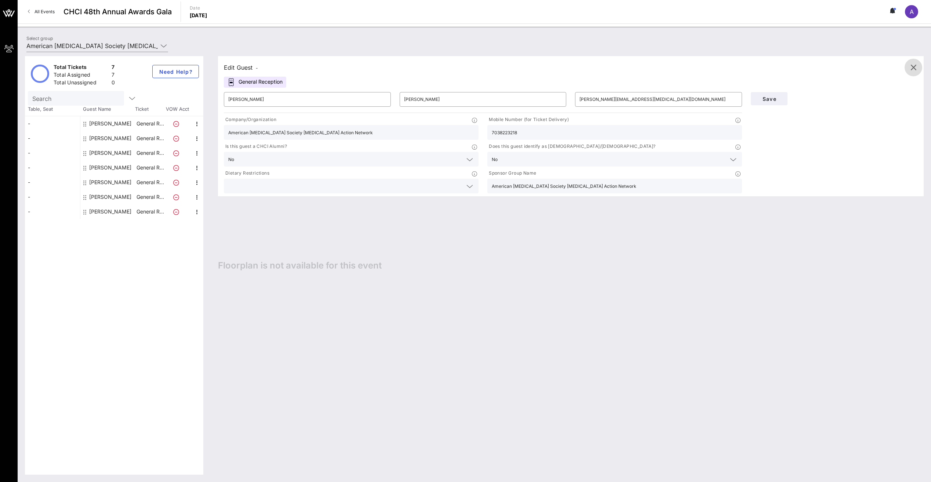
click at [773, 67] on icon "button" at bounding box center [913, 67] width 9 height 9
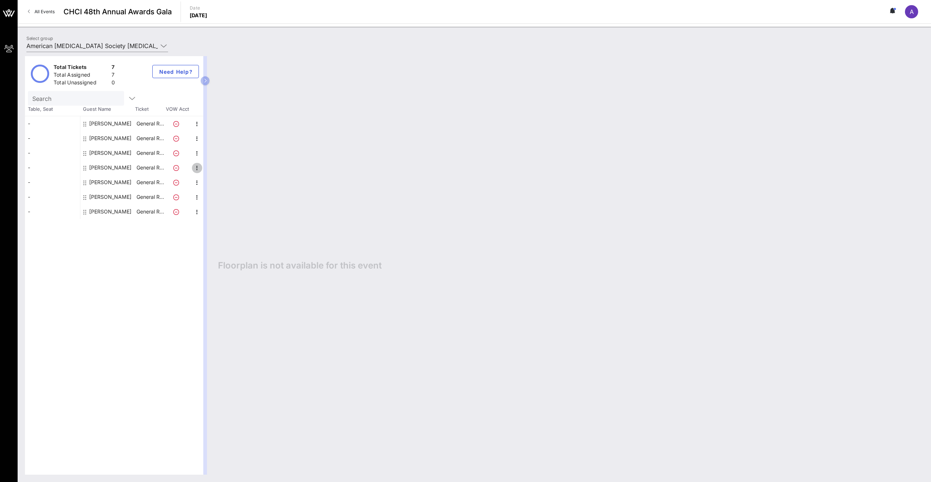
click at [198, 168] on icon "button" at bounding box center [197, 168] width 9 height 9
click at [213, 170] on div "Edit" at bounding box center [215, 170] width 15 height 6
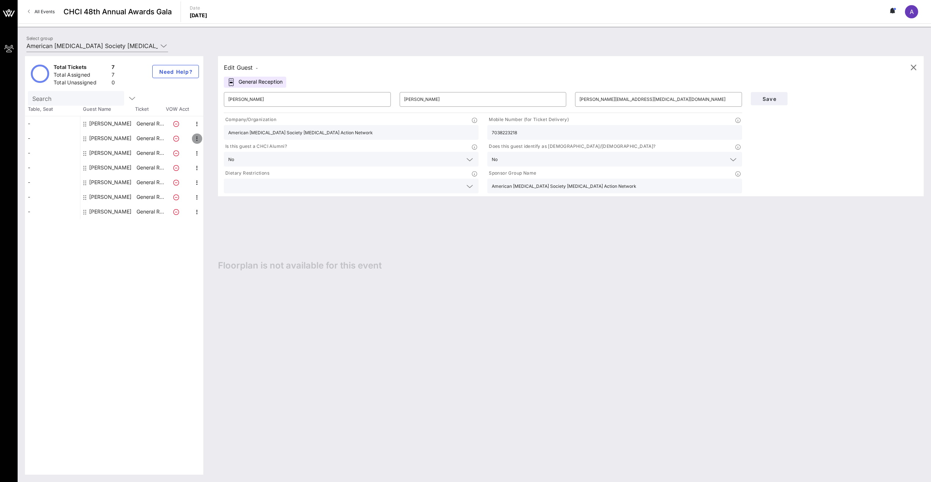
click at [195, 136] on icon "button" at bounding box center [197, 138] width 9 height 9
click at [212, 140] on div "Edit" at bounding box center [215, 141] width 15 height 6
type input "[PERSON_NAME]"
type input "[EMAIL_ADDRESS][DOMAIN_NAME]"
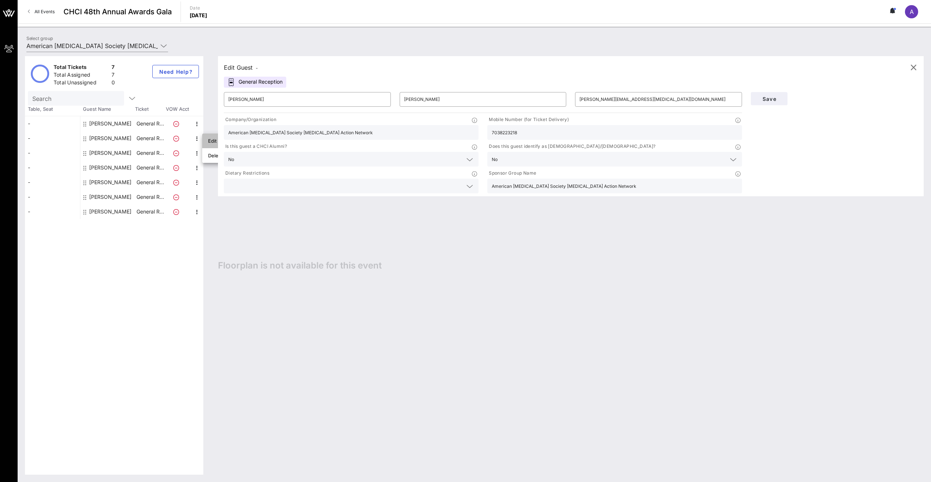
type input "707.280.1159"
click at [196, 167] on icon "button" at bounding box center [197, 168] width 9 height 9
click at [209, 170] on div "Edit" at bounding box center [215, 170] width 15 height 6
type input "[PERSON_NAME]"
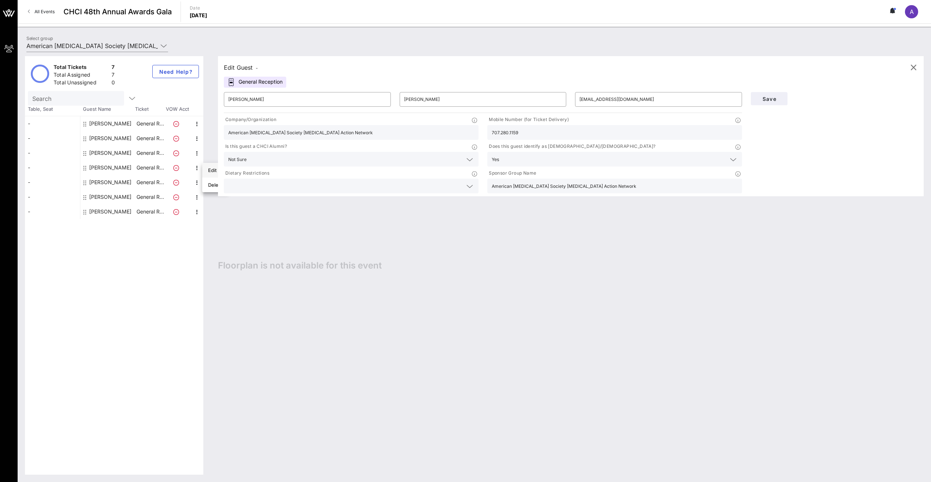
type input "[PERSON_NAME][EMAIL_ADDRESS][MEDICAL_DATA][DOMAIN_NAME]"
type input "7038223218"
drag, startPoint x: 522, startPoint y: 133, endPoint x: 480, endPoint y: 133, distance: 42.2
click at [480, 133] on div "Company/Organization American [MEDICAL_DATA] Society [MEDICAL_DATA] Action Netw…" at bounding box center [483, 155] width 527 height 80
paste input "[PHONE_NUMBER]"
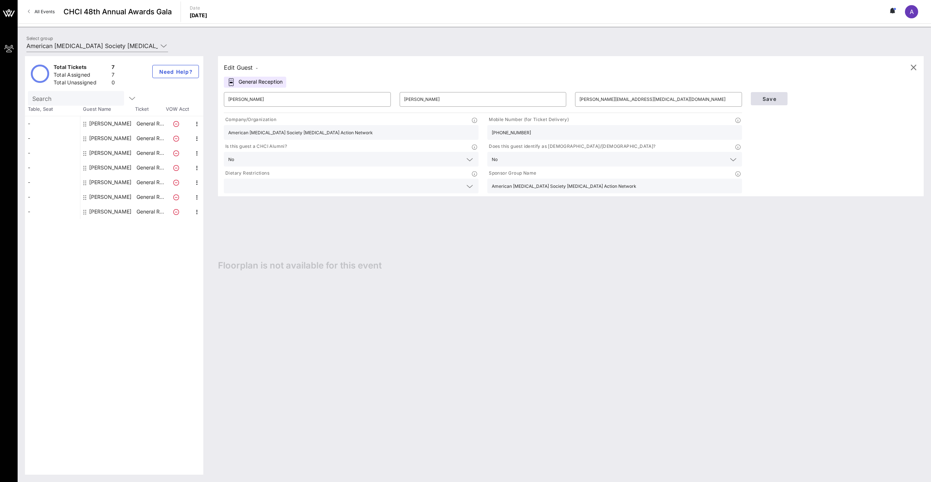
type input "[PHONE_NUMBER]"
click at [771, 98] on span "Save" at bounding box center [769, 99] width 25 height 6
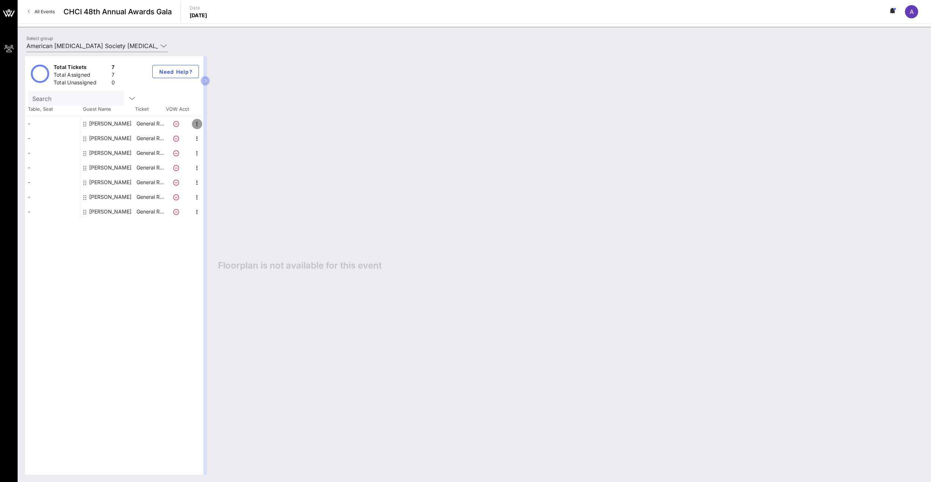
click at [195, 123] on icon "button" at bounding box center [197, 124] width 9 height 9
click at [214, 125] on div "Edit" at bounding box center [215, 126] width 15 height 6
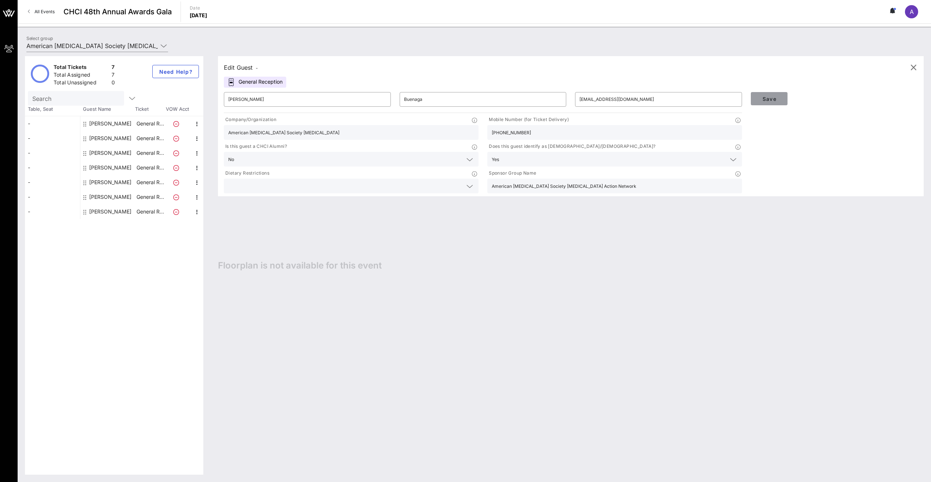
click at [773, 99] on span "Save" at bounding box center [769, 99] width 25 height 6
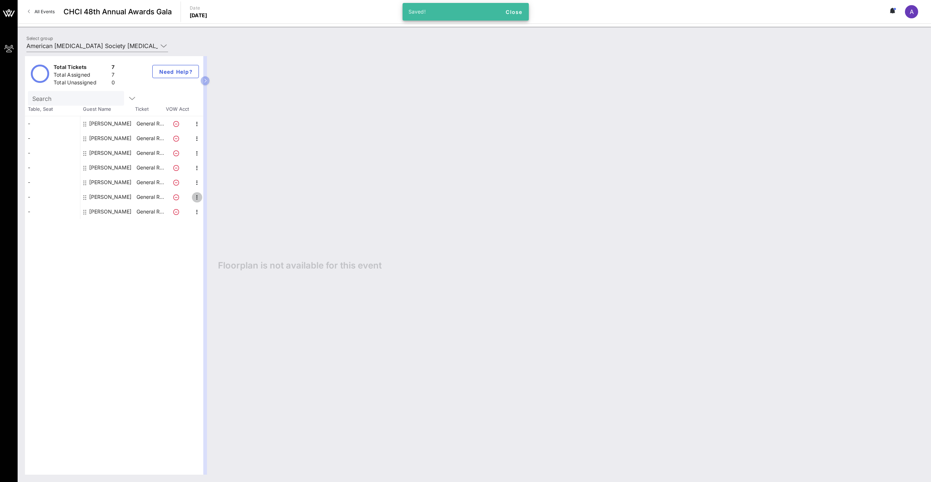
click at [196, 197] on icon "button" at bounding box center [197, 197] width 9 height 9
click at [210, 198] on div "Edit" at bounding box center [215, 200] width 15 height 6
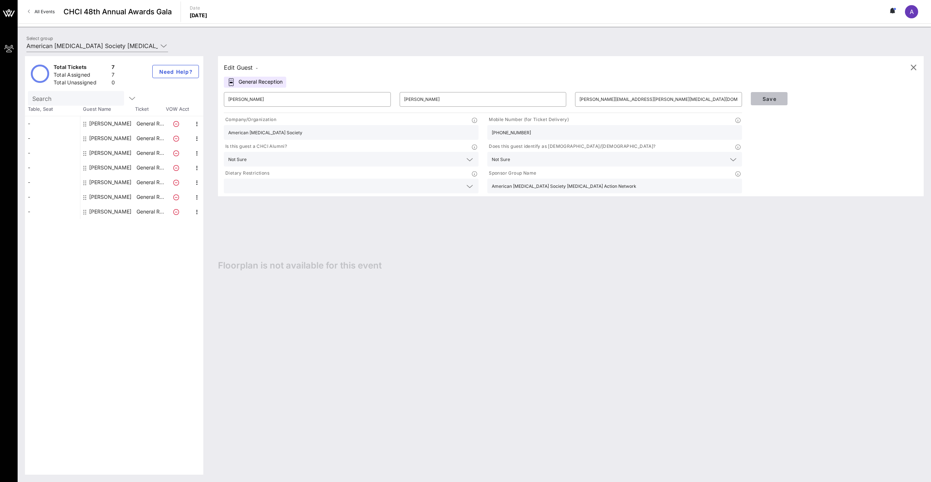
click at [773, 98] on span "Save" at bounding box center [769, 99] width 25 height 6
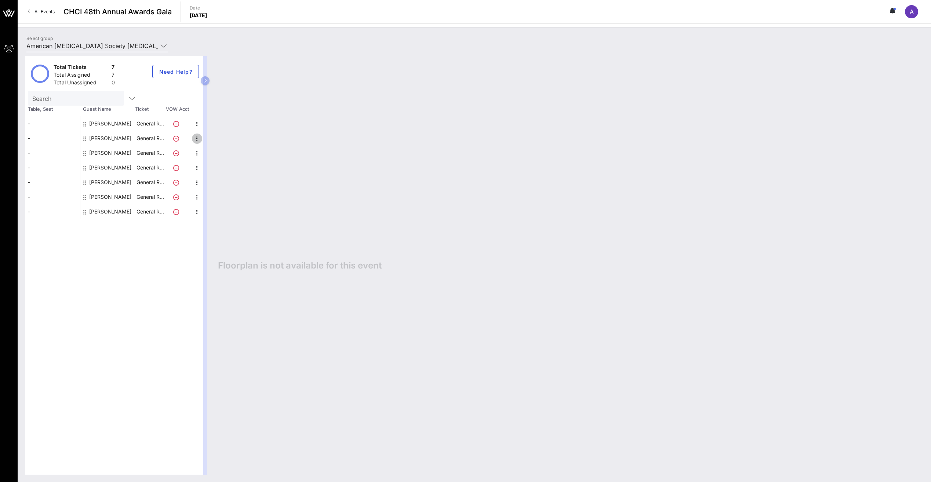
click at [197, 136] on icon "button" at bounding box center [197, 138] width 9 height 9
click at [215, 141] on div "Edit" at bounding box center [215, 141] width 15 height 6
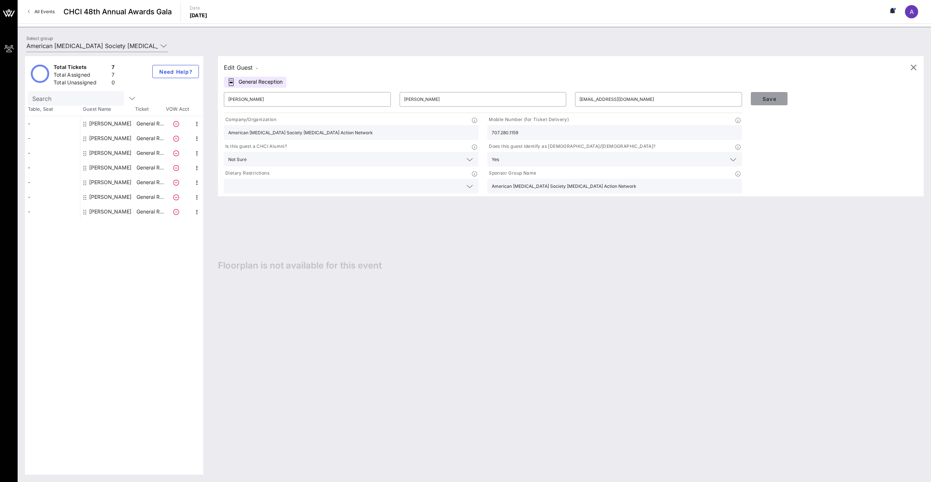
click at [773, 97] on span "Save" at bounding box center [769, 99] width 25 height 6
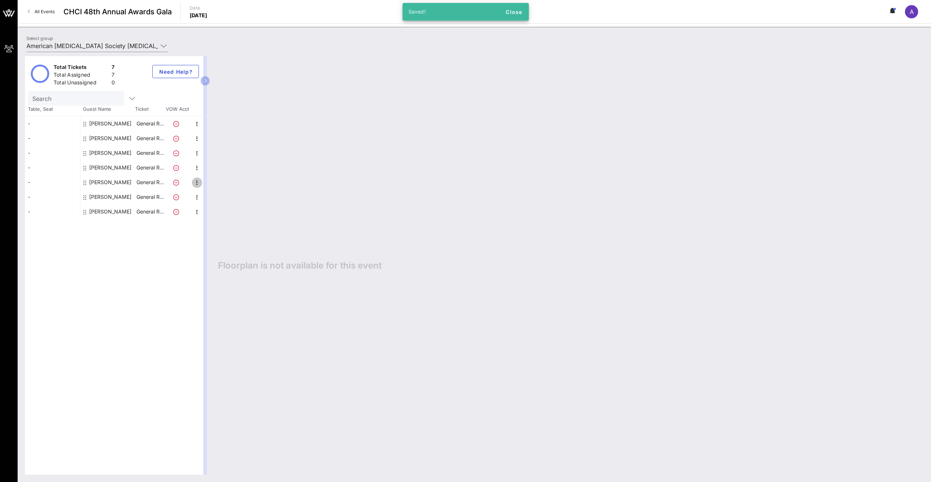
click at [196, 182] on icon "button" at bounding box center [197, 182] width 9 height 9
click at [214, 183] on div "Edit" at bounding box center [215, 185] width 15 height 6
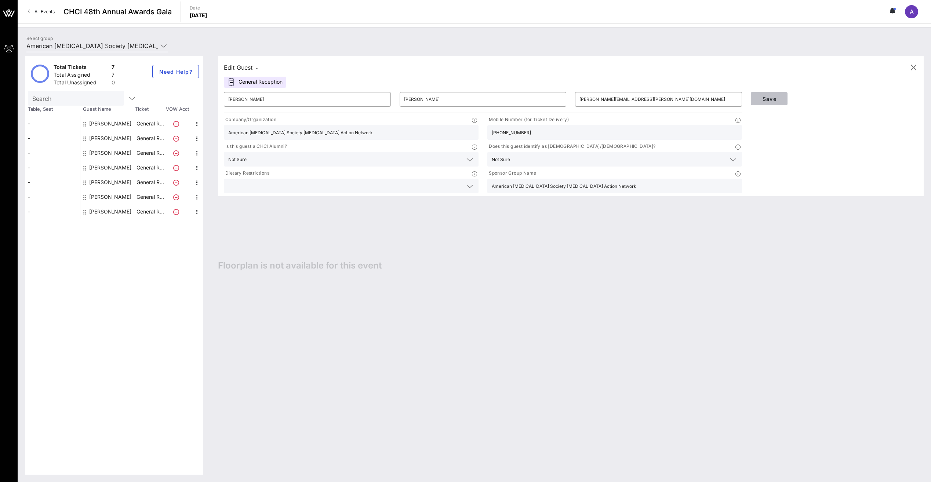
click at [771, 98] on span "Save" at bounding box center [769, 99] width 25 height 6
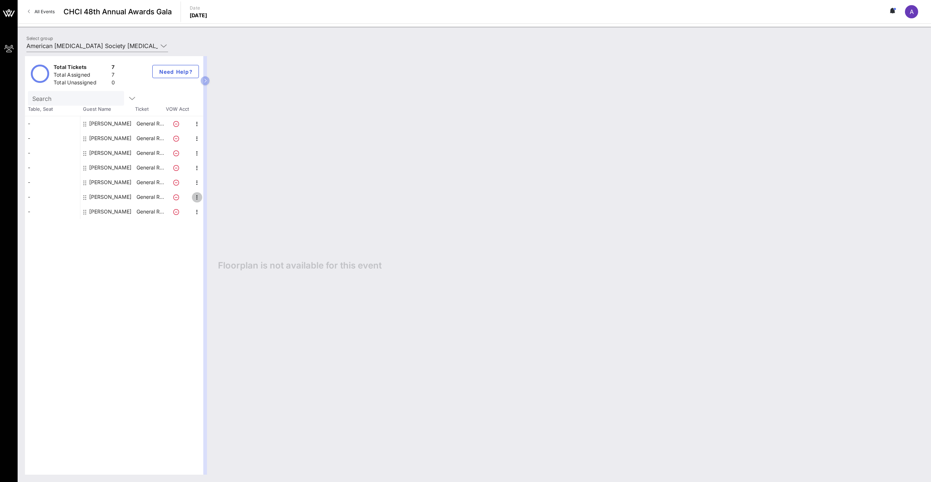
click at [197, 196] on icon "button" at bounding box center [197, 197] width 9 height 9
click at [217, 198] on div "Edit" at bounding box center [215, 200] width 15 height 6
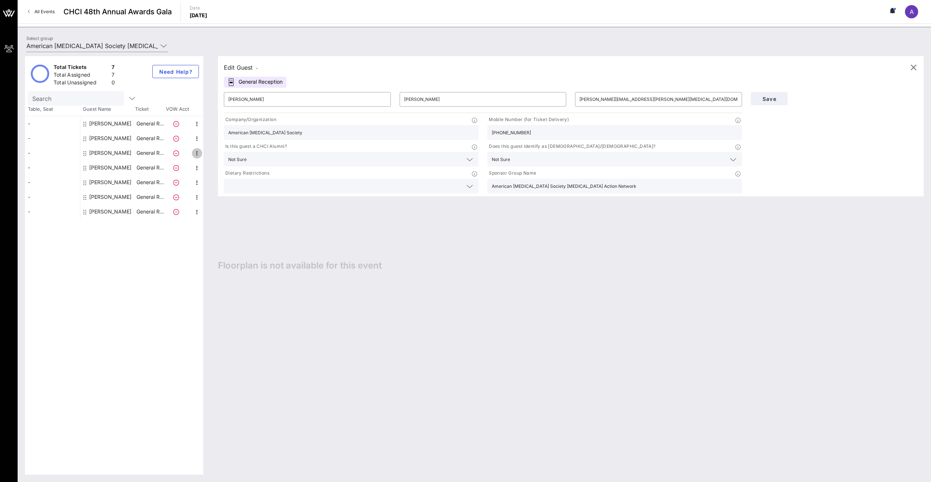
click at [196, 153] on icon "button" at bounding box center [197, 153] width 9 height 9
click at [766, 97] on span "Save" at bounding box center [769, 99] width 25 height 6
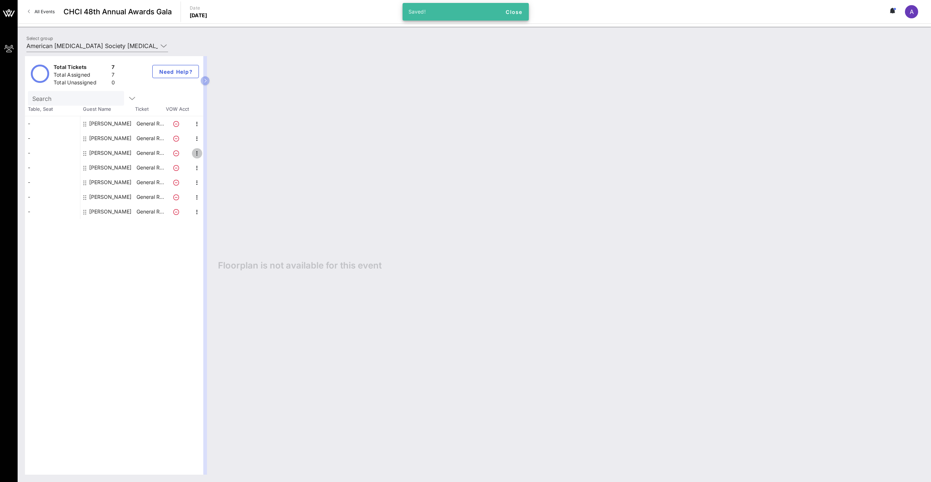
click at [196, 151] on icon "button" at bounding box center [197, 153] width 9 height 9
click at [218, 153] on div "Edit" at bounding box center [215, 156] width 15 height 6
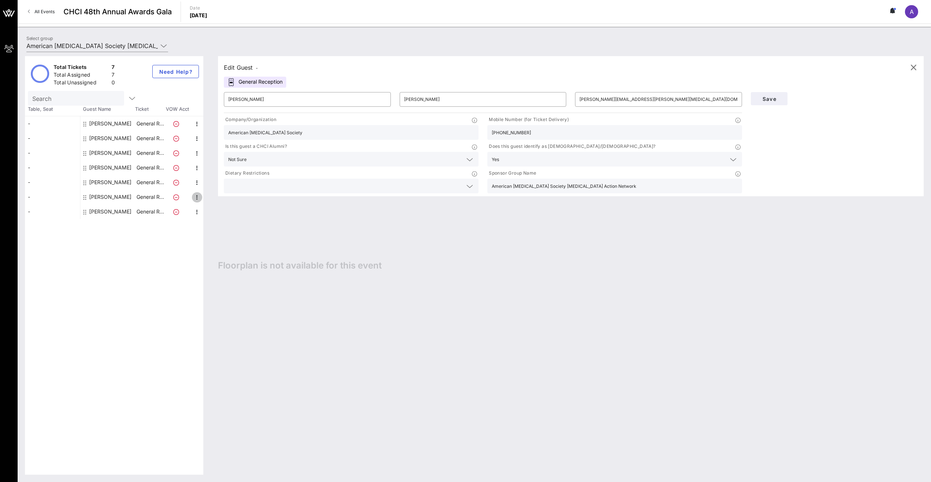
click at [196, 195] on icon "button" at bounding box center [197, 197] width 9 height 9
click at [771, 96] on span "Save" at bounding box center [769, 99] width 25 height 6
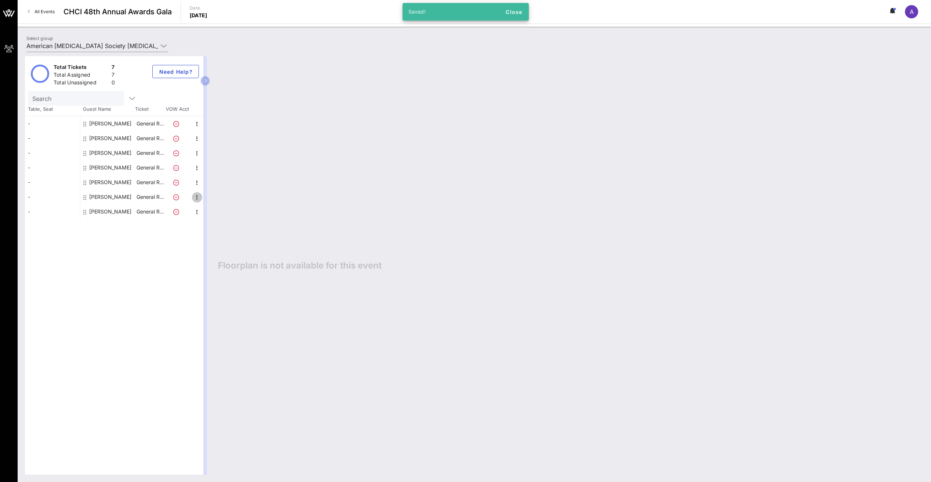
click at [197, 196] on icon "button" at bounding box center [197, 197] width 9 height 9
click at [212, 198] on div "Edit" at bounding box center [215, 200] width 15 height 6
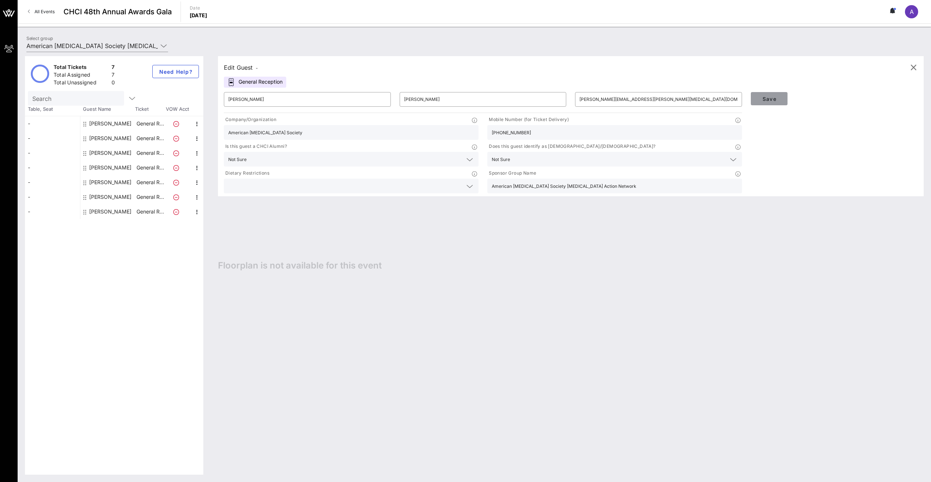
click at [771, 97] on span "Save" at bounding box center [769, 99] width 25 height 6
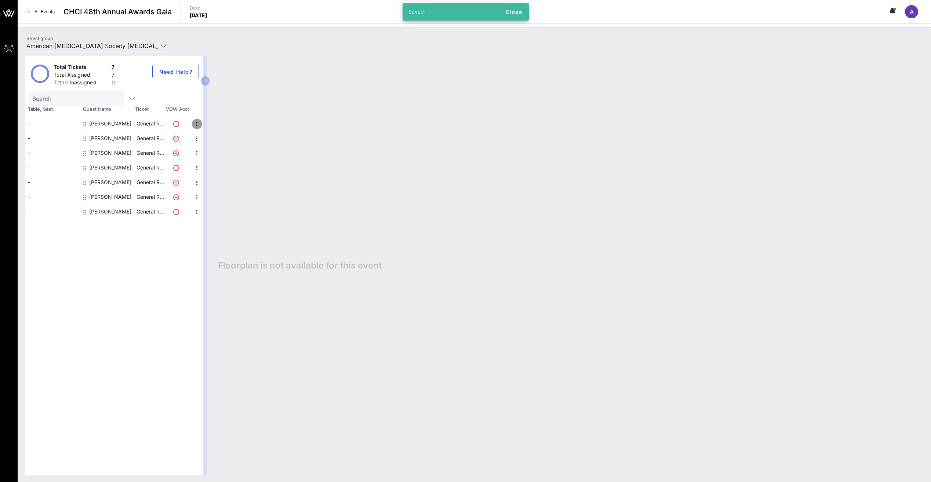
click at [198, 122] on icon "button" at bounding box center [197, 124] width 9 height 9
click at [209, 125] on div "Edit" at bounding box center [215, 126] width 15 height 6
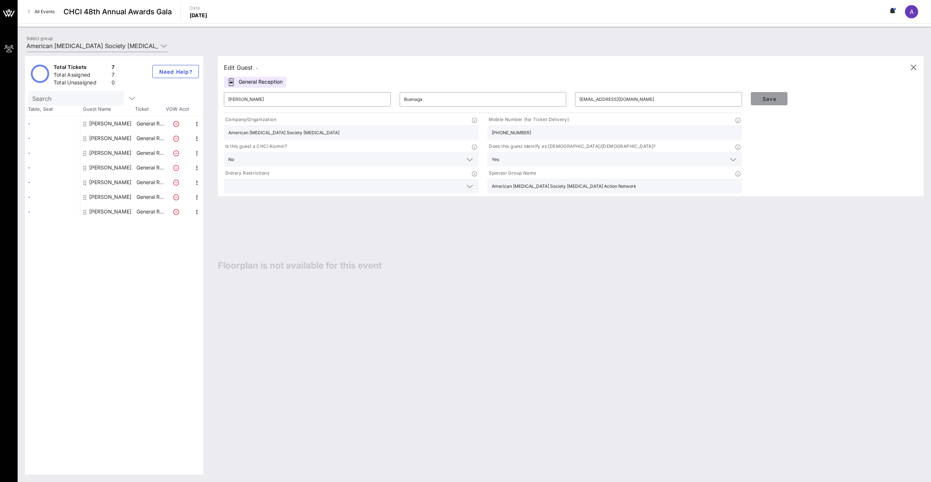
click at [773, 100] on span "Save" at bounding box center [769, 99] width 25 height 6
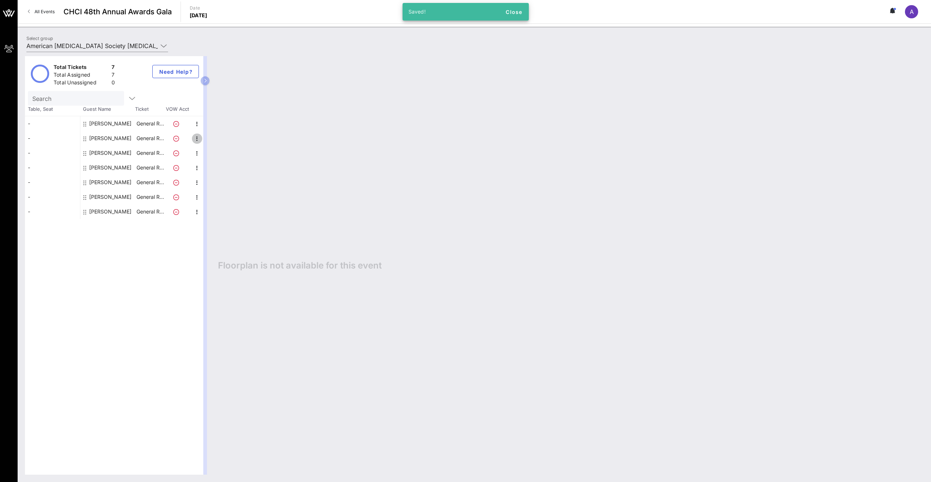
click at [196, 137] on icon "button" at bounding box center [197, 138] width 9 height 9
click at [214, 140] on div "Edit" at bounding box center [215, 141] width 15 height 6
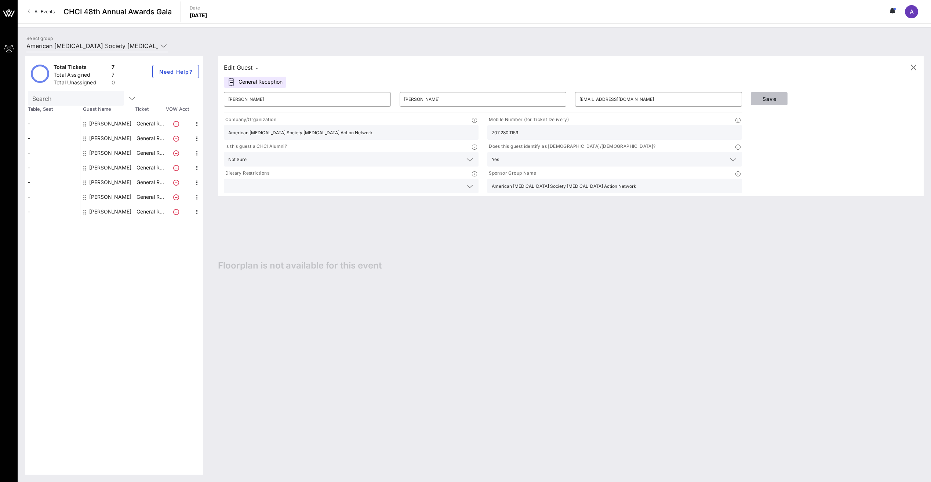
click at [773, 98] on span "Save" at bounding box center [769, 99] width 25 height 6
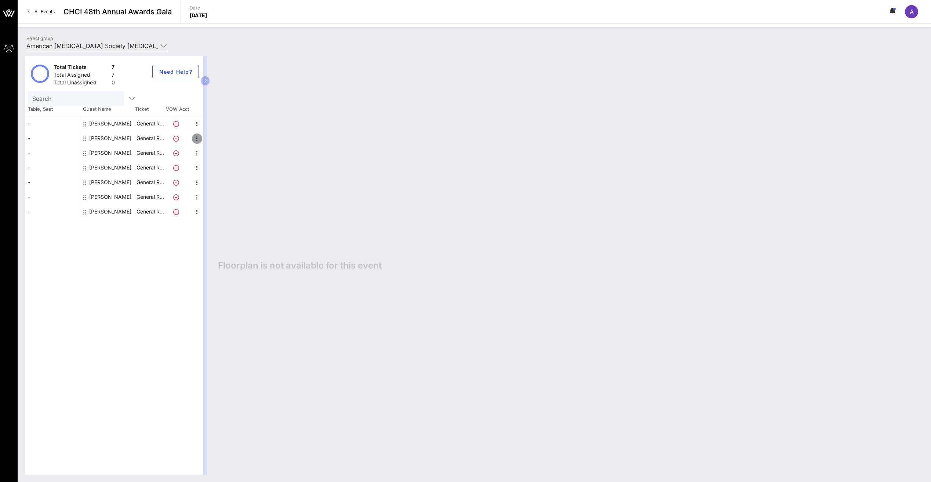
click at [196, 137] on icon "button" at bounding box center [197, 138] width 9 height 9
click at [210, 139] on div "Edit" at bounding box center [215, 141] width 15 height 6
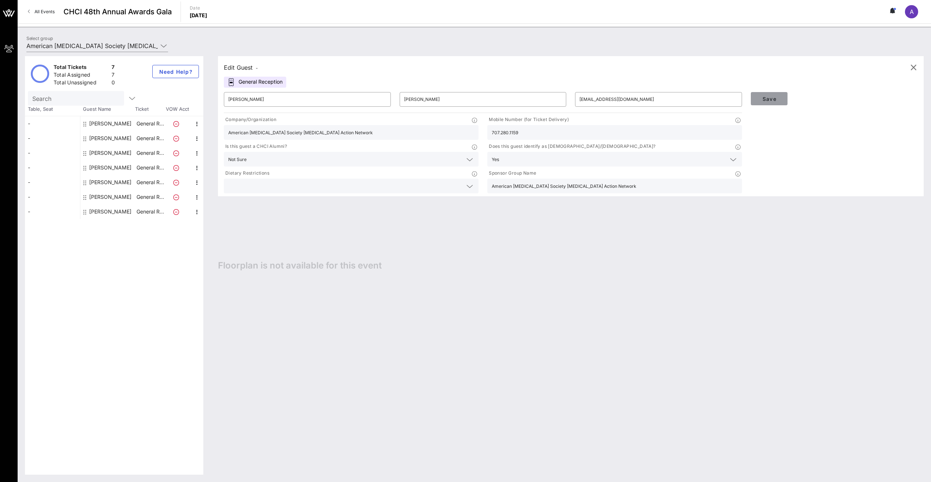
click at [771, 96] on span "Save" at bounding box center [769, 99] width 25 height 6
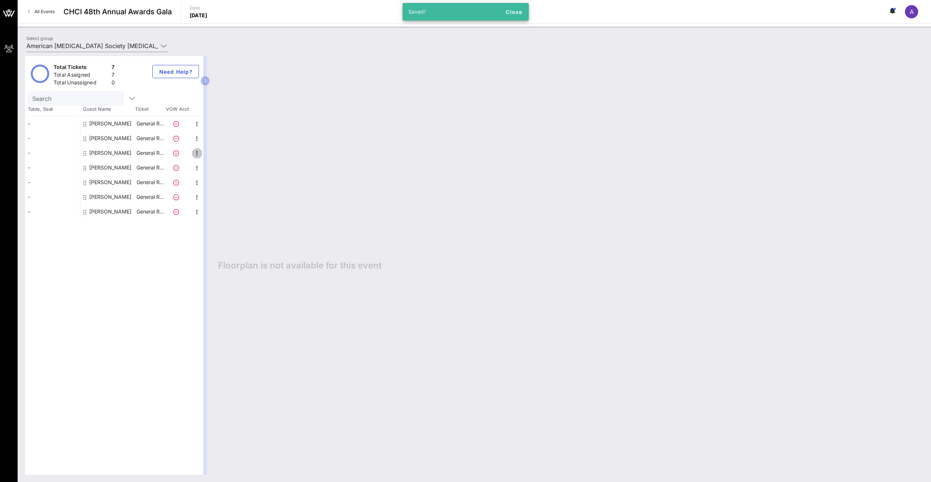
click at [196, 152] on icon "button" at bounding box center [197, 153] width 9 height 9
click at [219, 156] on div "Edit" at bounding box center [215, 156] width 15 height 6
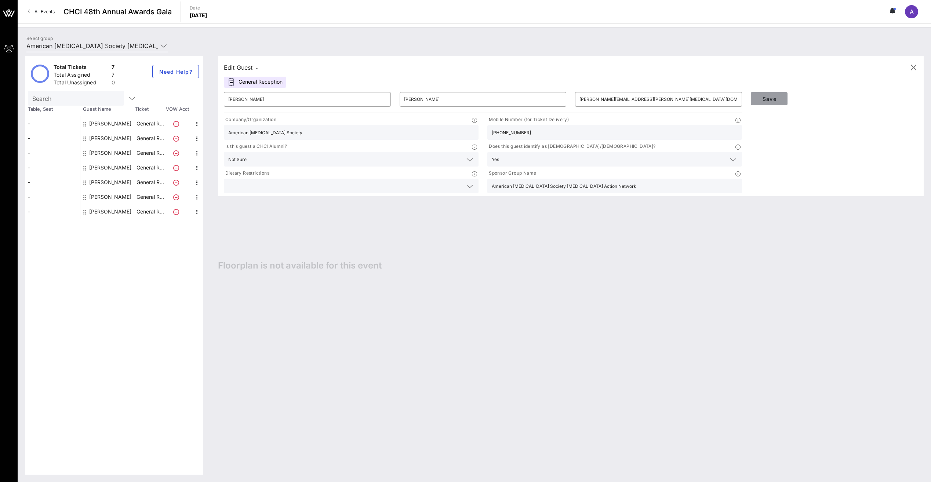
click at [773, 100] on span "Save" at bounding box center [769, 99] width 25 height 6
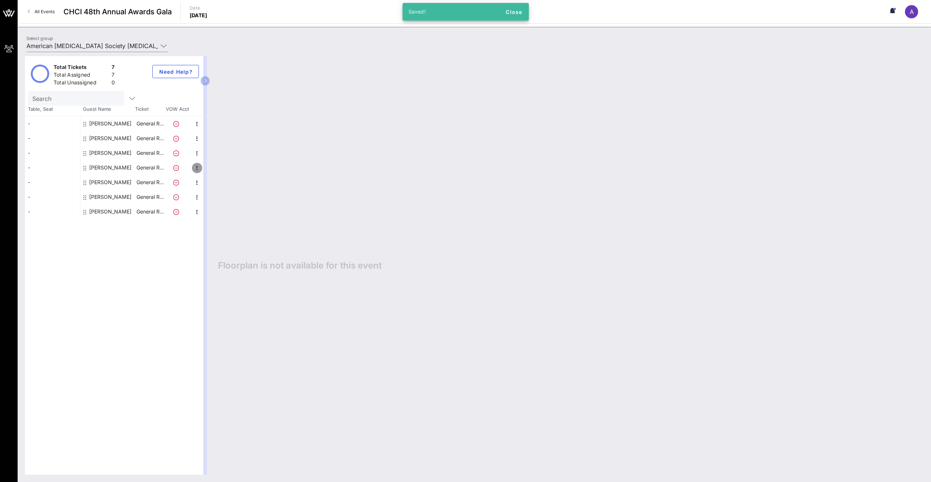
click at [196, 166] on icon "button" at bounding box center [197, 168] width 9 height 9
click at [211, 169] on div "Edit" at bounding box center [215, 170] width 15 height 6
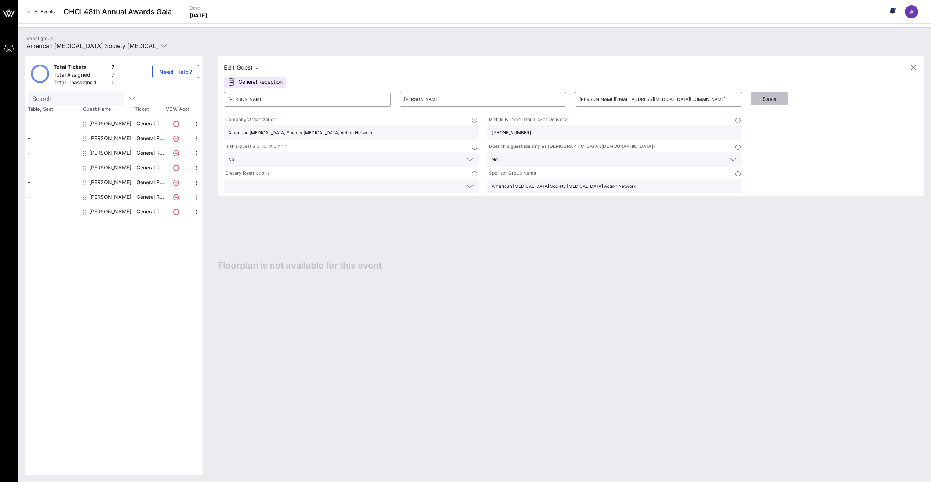
click at [768, 97] on span "Save" at bounding box center [769, 99] width 25 height 6
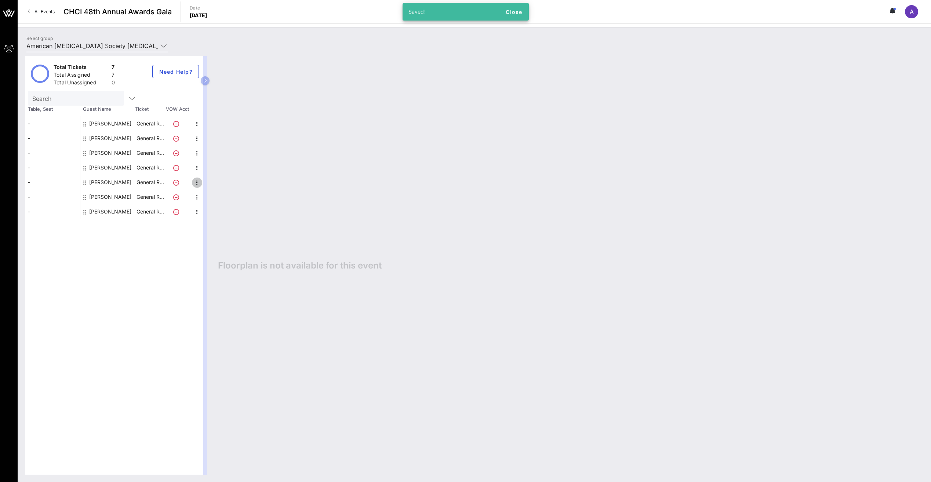
click at [196, 179] on icon "button" at bounding box center [197, 182] width 9 height 9
click at [216, 184] on div "Edit" at bounding box center [215, 185] width 15 height 6
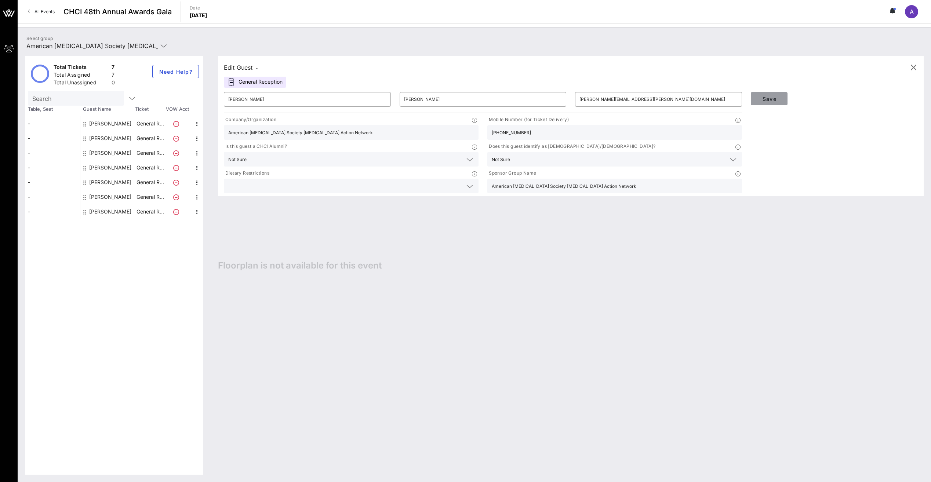
click at [773, 97] on span "Save" at bounding box center [769, 99] width 25 height 6
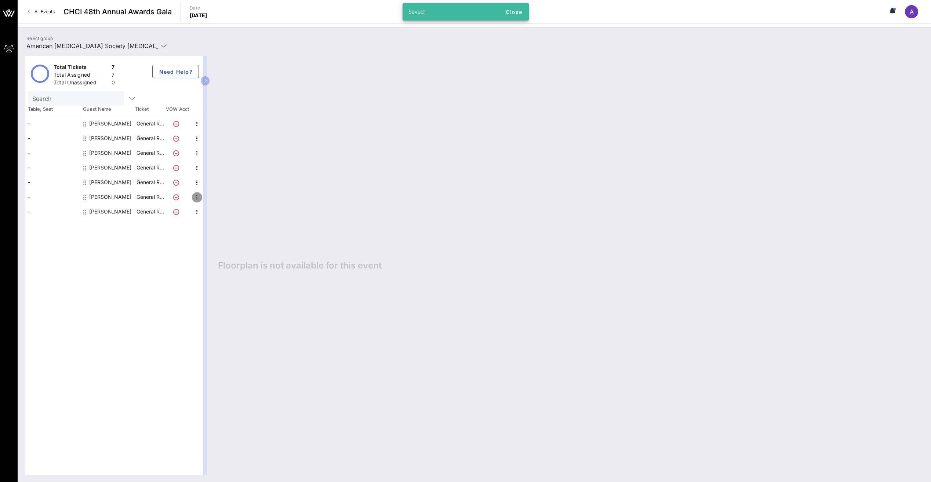
click at [198, 196] on icon "button" at bounding box center [197, 197] width 9 height 9
click at [214, 200] on div "Edit" at bounding box center [215, 200] width 15 height 6
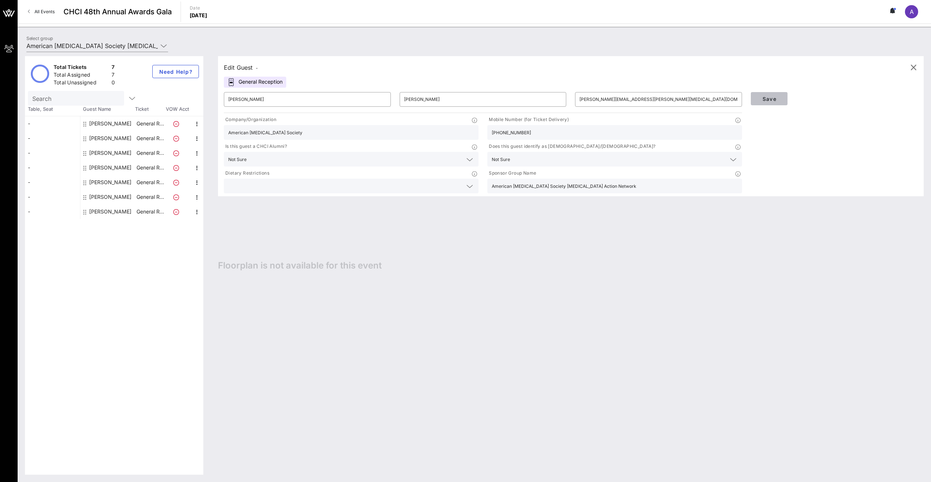
click at [773, 98] on span "Save" at bounding box center [769, 99] width 25 height 6
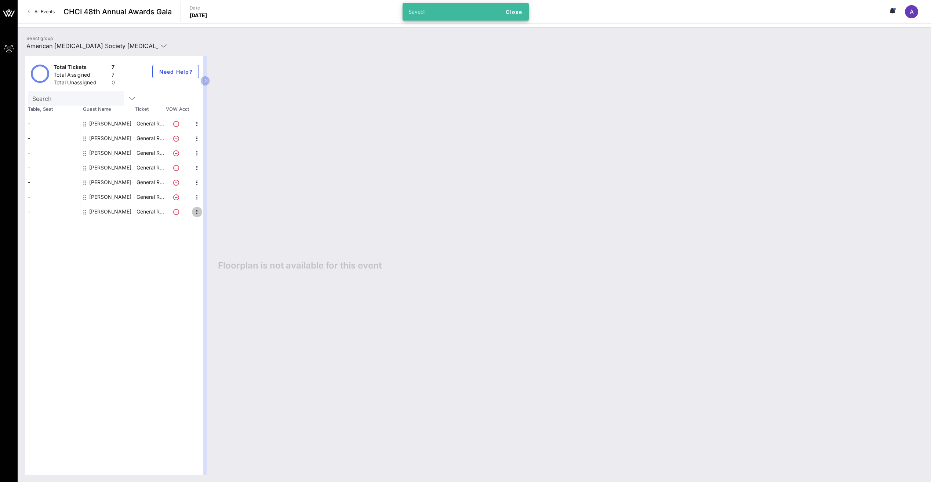
click at [196, 209] on icon "button" at bounding box center [197, 212] width 9 height 9
click at [216, 211] on div "Edit" at bounding box center [215, 215] width 15 height 12
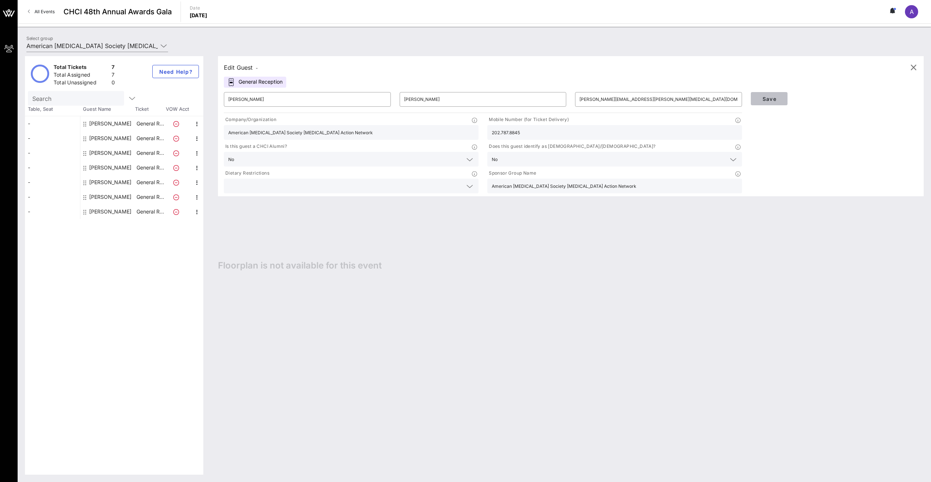
click at [773, 101] on span "Save" at bounding box center [769, 99] width 25 height 6
